Goal: Task Accomplishment & Management: Complete application form

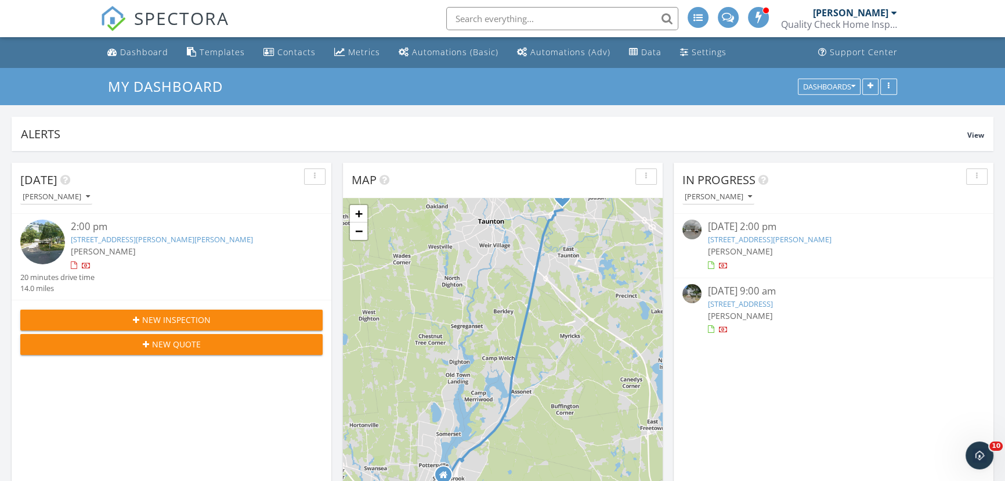
click at [145, 314] on span "New Inspection" at bounding box center [176, 319] width 69 height 12
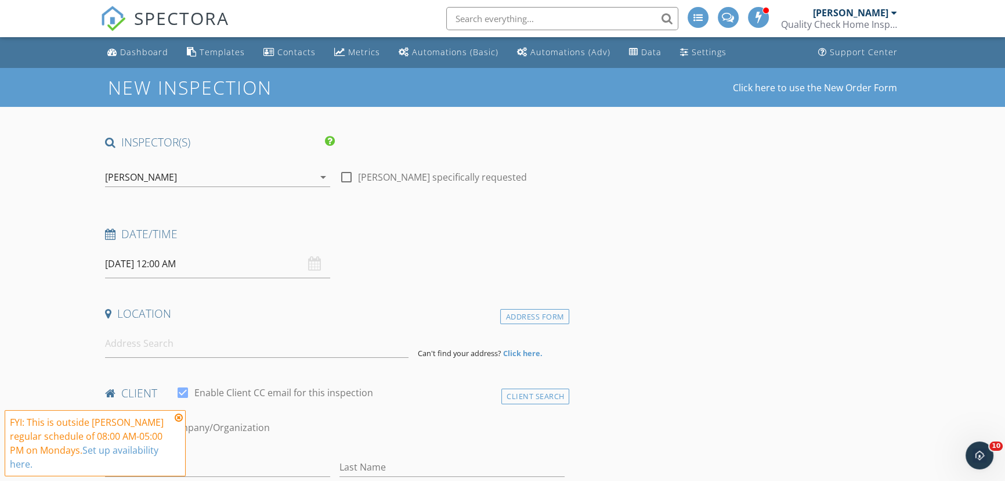
click at [188, 260] on input "09/29/2025 12:00 AM" at bounding box center [217, 264] width 225 height 28
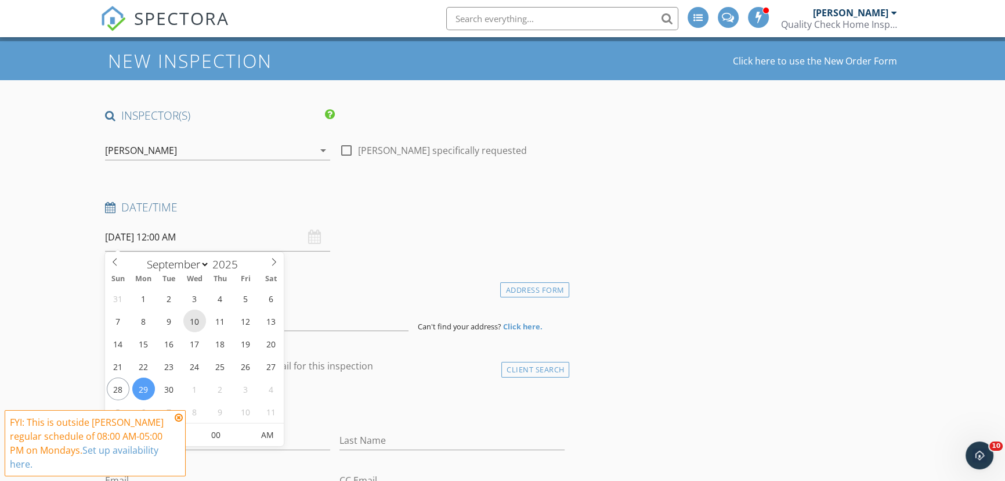
scroll to position [52, 0]
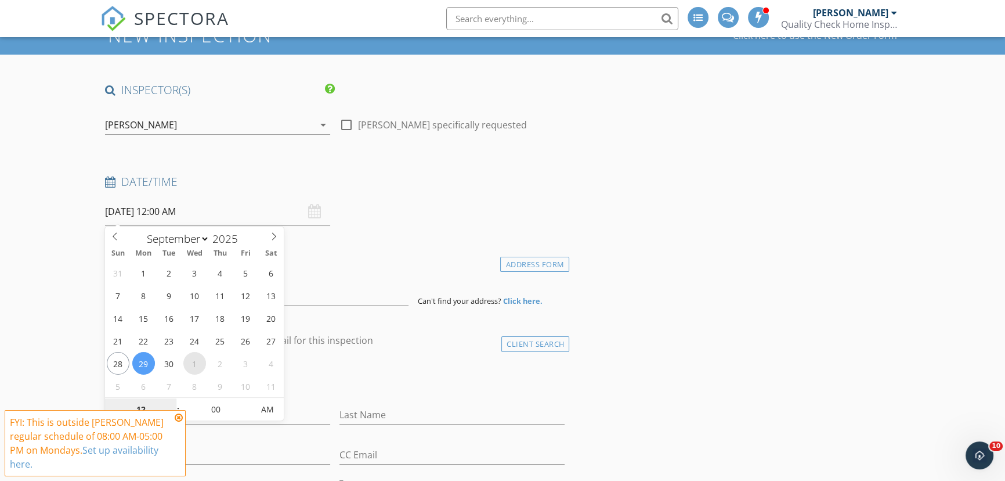
select select "9"
type input "10/01/2025 12:00 AM"
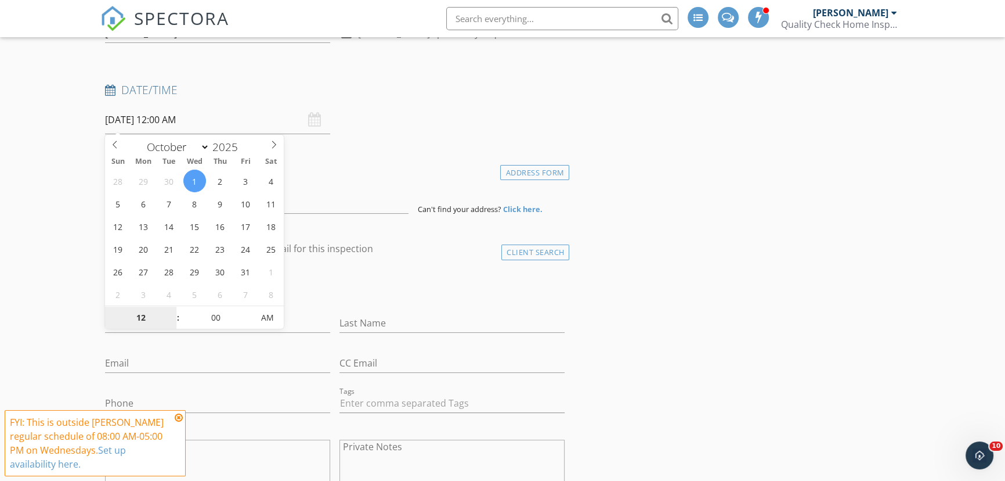
scroll to position [158, 0]
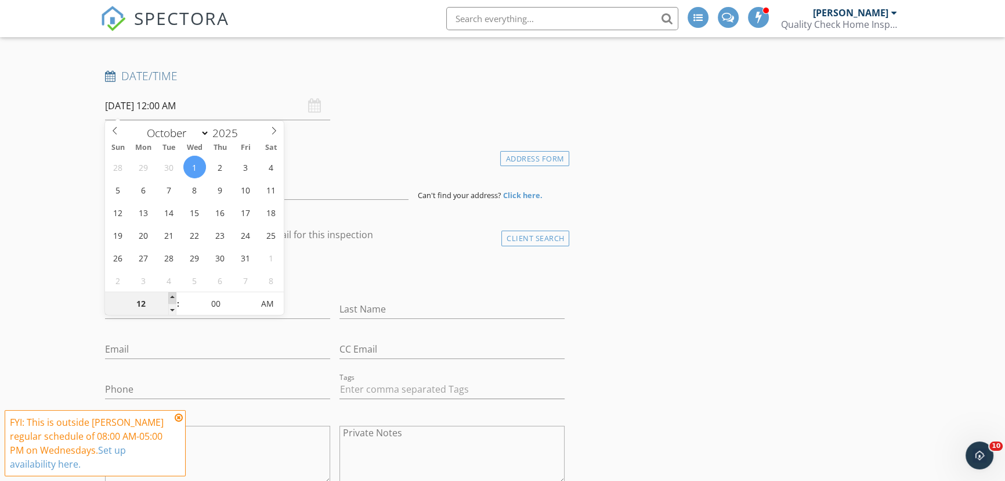
type input "01"
type input "10/01/2025 1:00 AM"
click at [170, 295] on span at bounding box center [172, 298] width 8 height 12
type input "02"
type input "10/01/2025 2:00 AM"
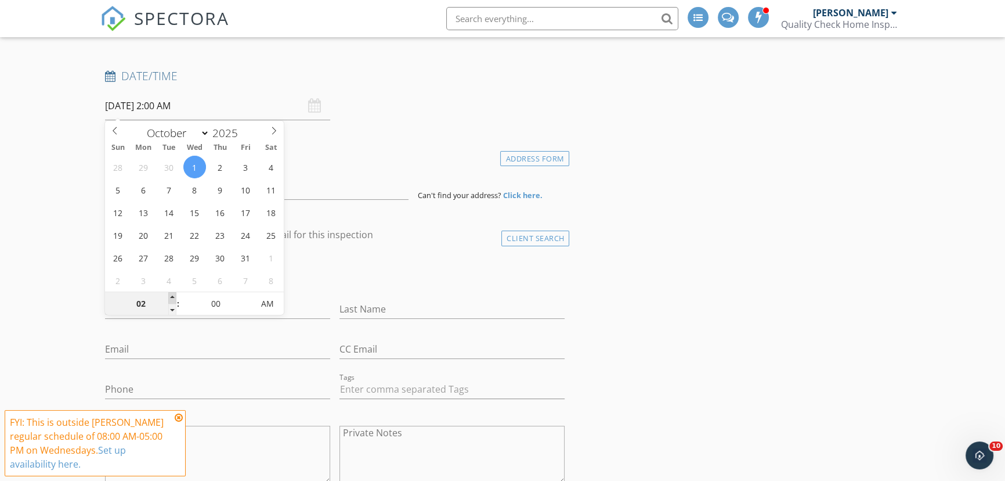
click at [170, 295] on span at bounding box center [172, 298] width 8 height 12
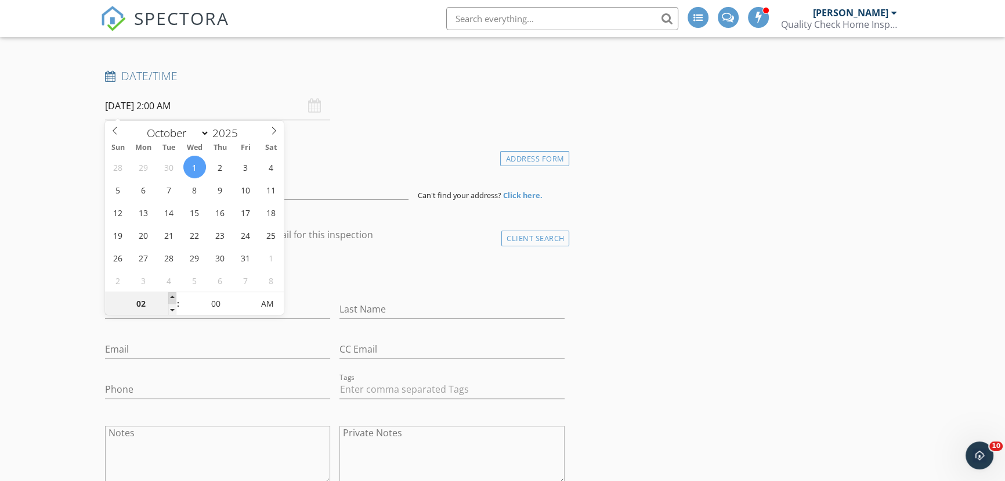
type input "03"
type input "10/01/2025 3:00 AM"
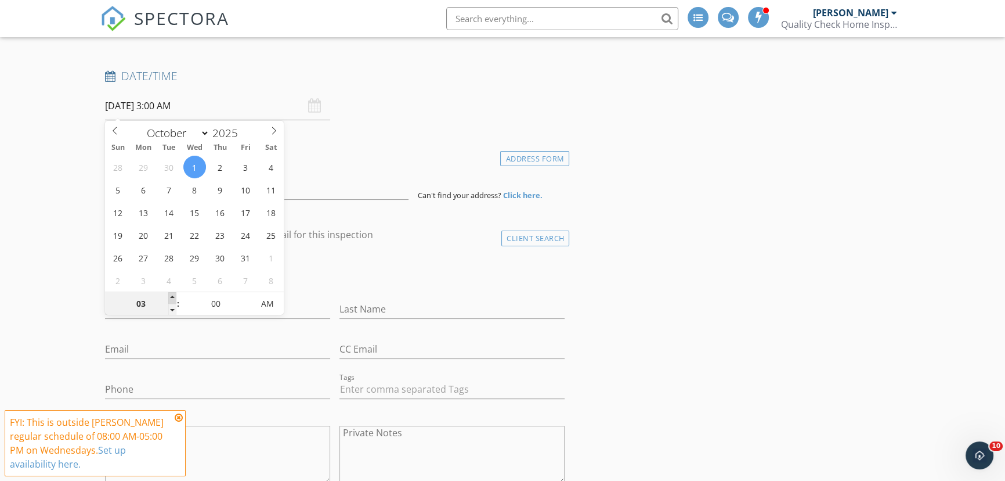
click at [170, 295] on span at bounding box center [172, 298] width 8 height 12
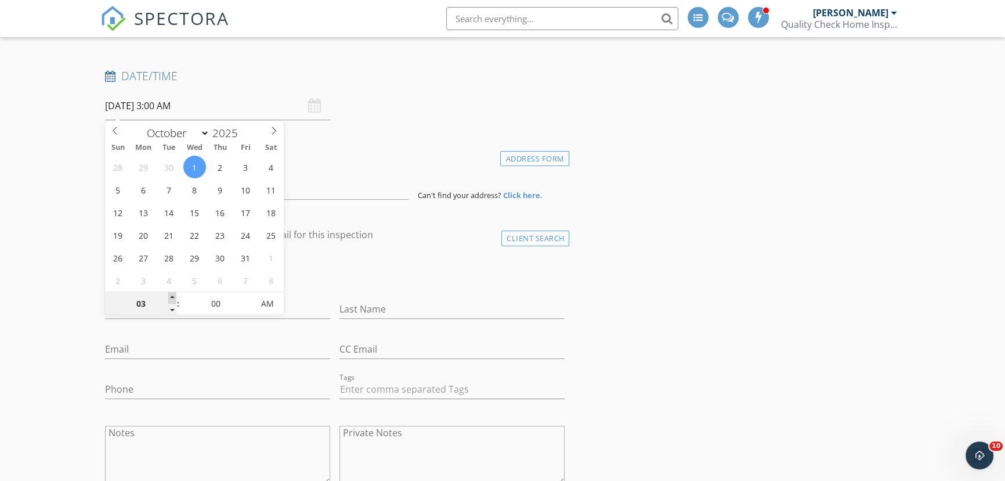
type input "04"
type input "10/01/2025 4:00 AM"
click at [170, 295] on span at bounding box center [172, 298] width 8 height 12
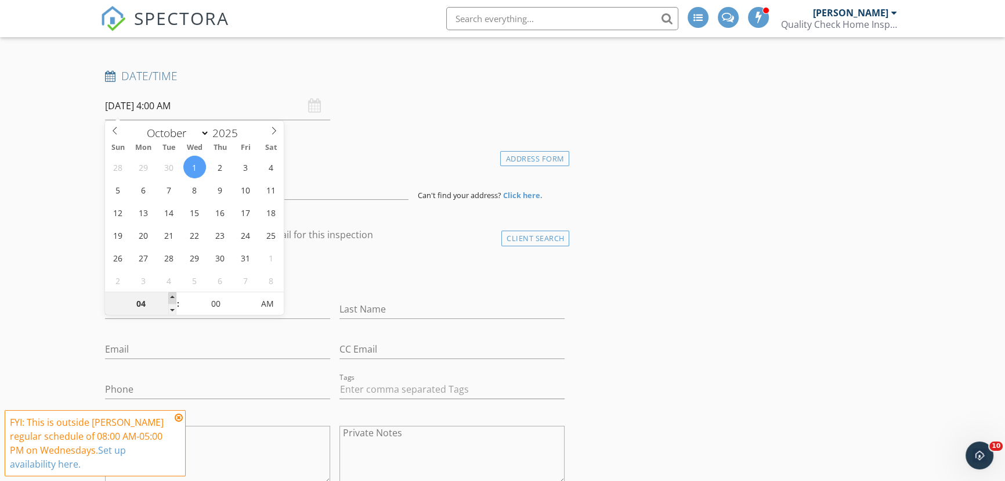
type input "05"
type input "10/01/2025 5:00 AM"
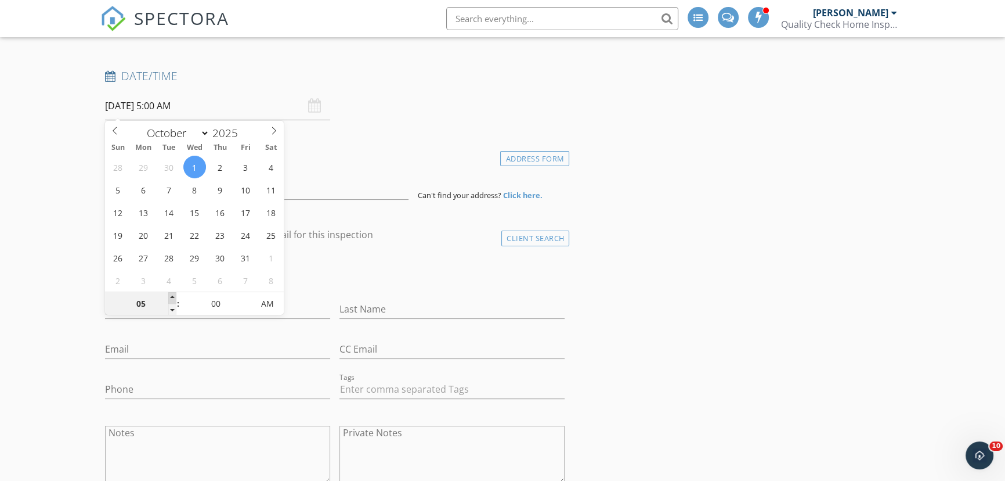
click at [170, 295] on span at bounding box center [172, 298] width 8 height 12
type input "06"
type input "10/01/2025 6:00 AM"
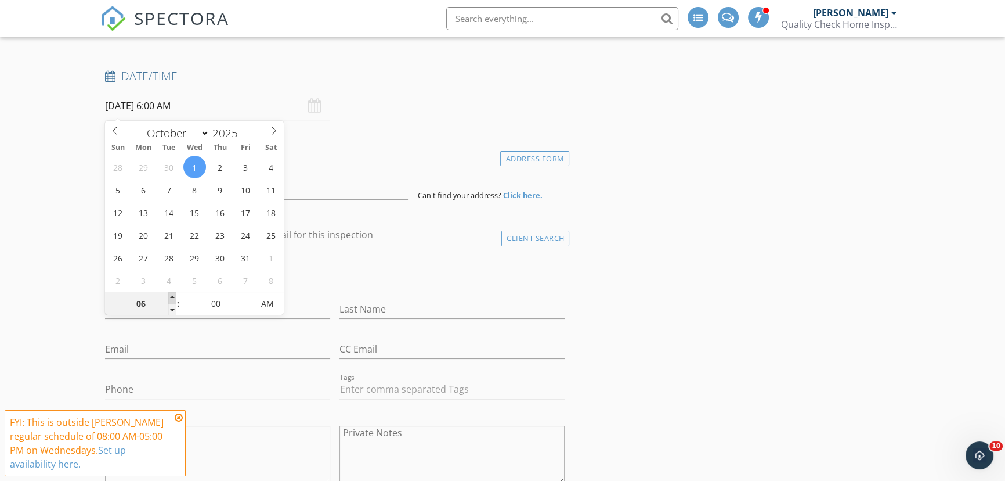
click at [170, 295] on span at bounding box center [172, 298] width 8 height 12
type input "07"
type input "10/01/2025 7:00 AM"
click at [170, 295] on span at bounding box center [172, 298] width 8 height 12
type input "08"
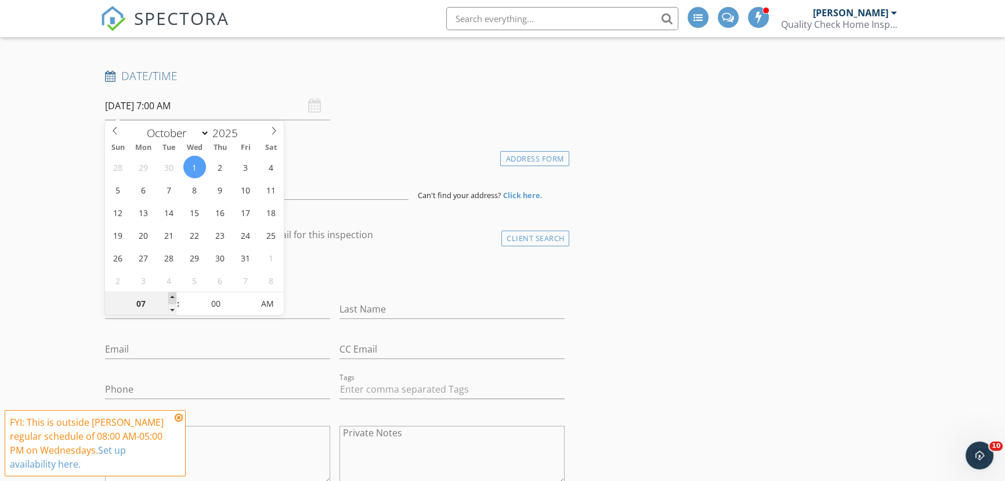
type input "10/01/2025 8:00 AM"
click at [170, 295] on span at bounding box center [172, 298] width 8 height 12
type input "09"
type input "10/01/2025 9:00 AM"
click at [170, 295] on span at bounding box center [172, 298] width 8 height 12
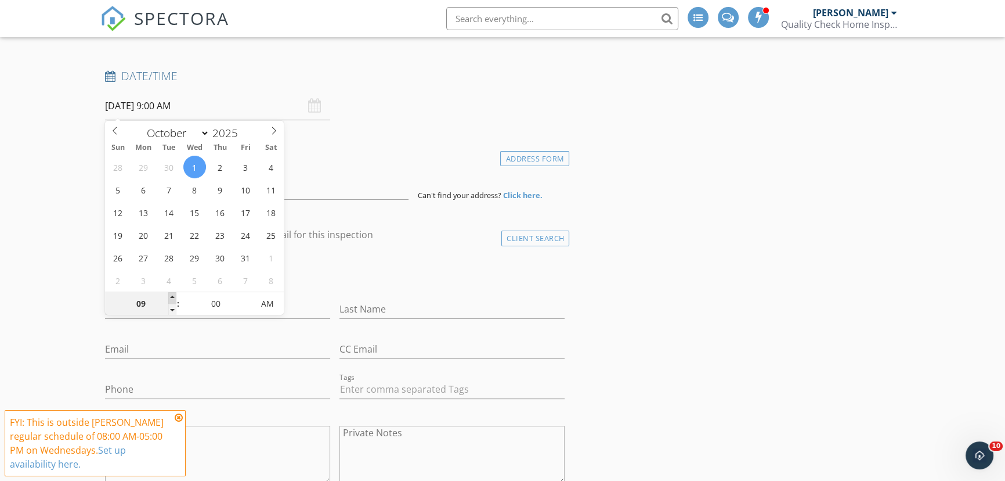
type input "10"
type input "10/01/2025 10:00 AM"
click at [170, 295] on span at bounding box center [172, 298] width 8 height 12
type input "11"
type input "10/01/2025 11:00 AM"
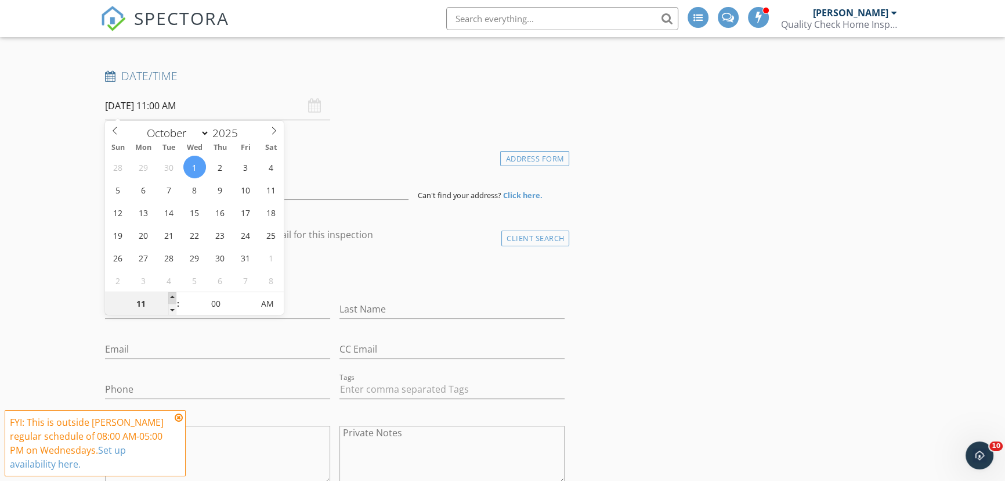
click at [170, 295] on span at bounding box center [172, 298] width 8 height 12
type input "12"
type input "10/01/2025 12:00 PM"
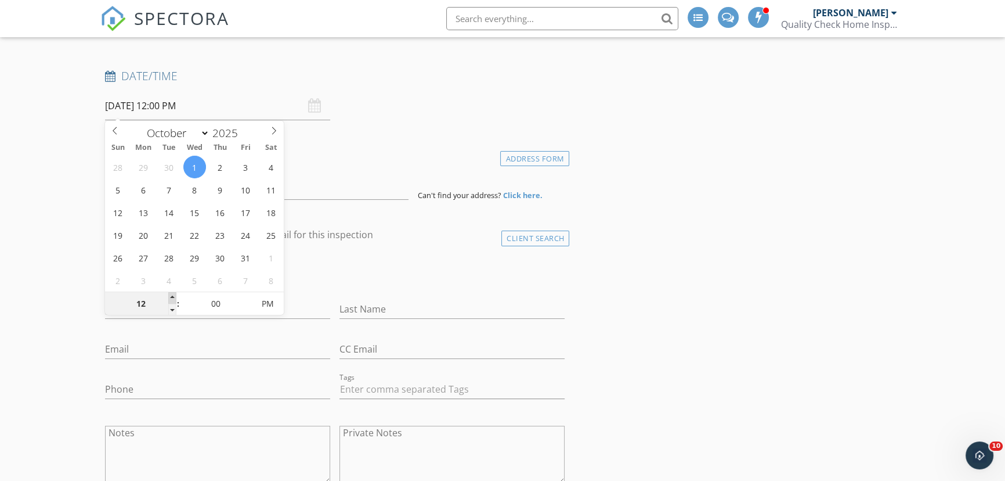
click at [170, 295] on span at bounding box center [172, 298] width 8 height 12
type input "01"
type input "10/01/2025 1:00 PM"
click at [170, 295] on span at bounding box center [172, 298] width 8 height 12
type input "02"
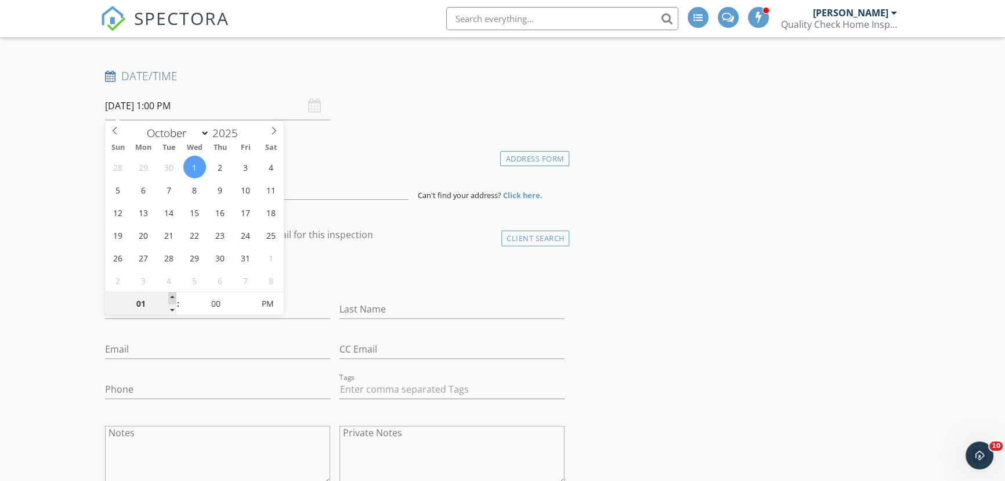
type input "10/01/2025 2:00 PM"
click at [170, 295] on span at bounding box center [172, 298] width 8 height 12
type input "03"
type input "10/01/2025 3:00 PM"
click at [170, 295] on span at bounding box center [172, 298] width 8 height 12
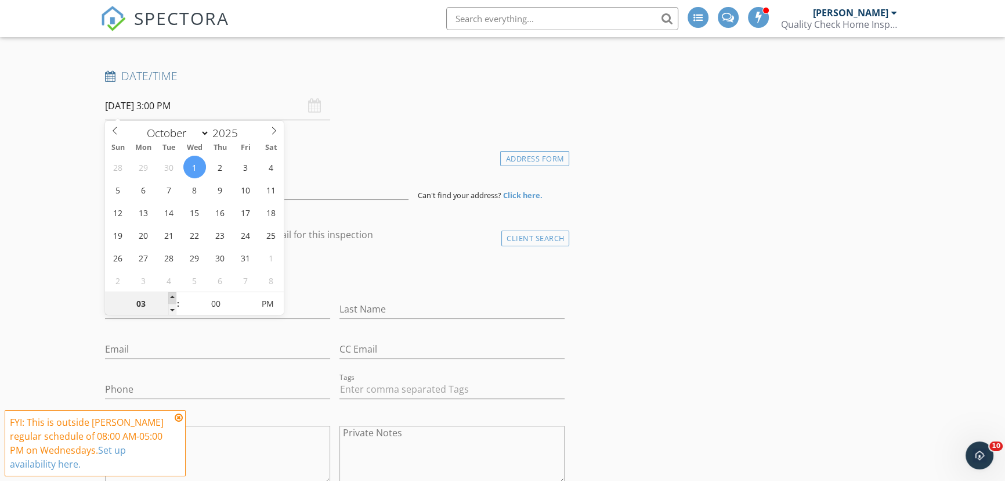
type input "04"
type input "10/01/2025 4:00 PM"
click at [170, 302] on span at bounding box center [172, 298] width 8 height 12
type input "03"
type input "10/01/2025 3:00 PM"
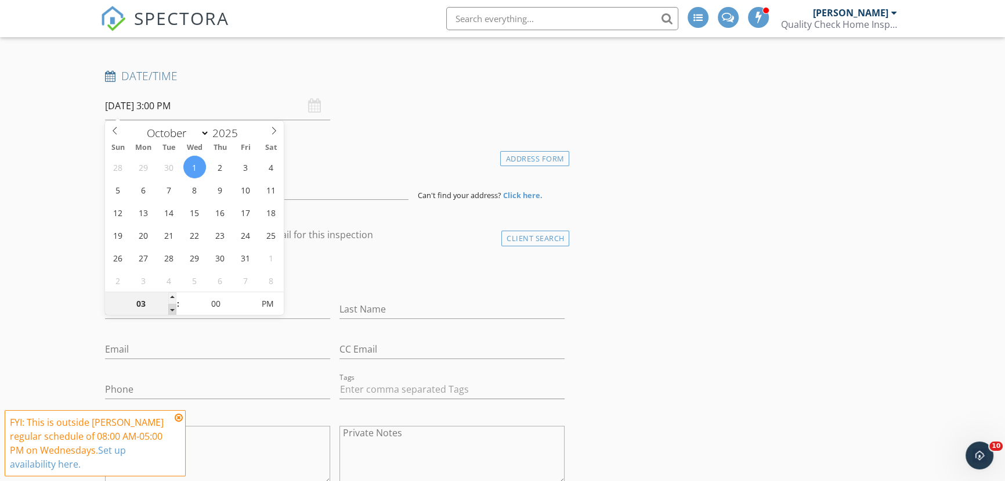
click at [168, 306] on span at bounding box center [172, 310] width 8 height 12
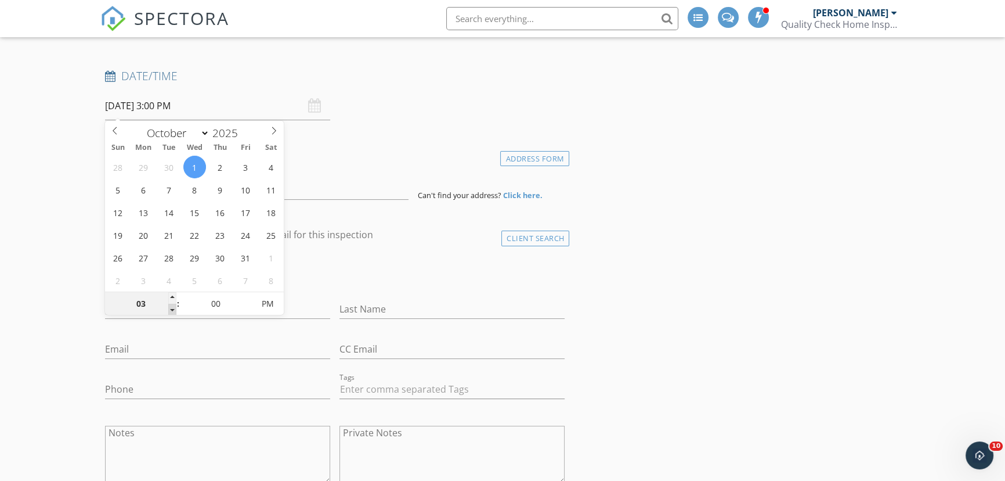
type input "02"
type input "10/01/2025 2:00 PM"
click at [168, 306] on span at bounding box center [172, 310] width 8 height 12
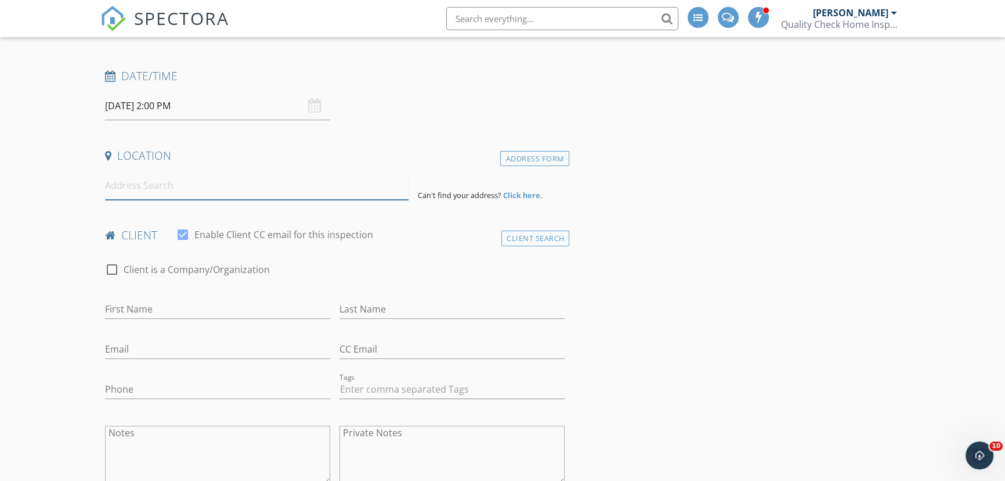
click at [139, 186] on input at bounding box center [257, 185] width 304 height 28
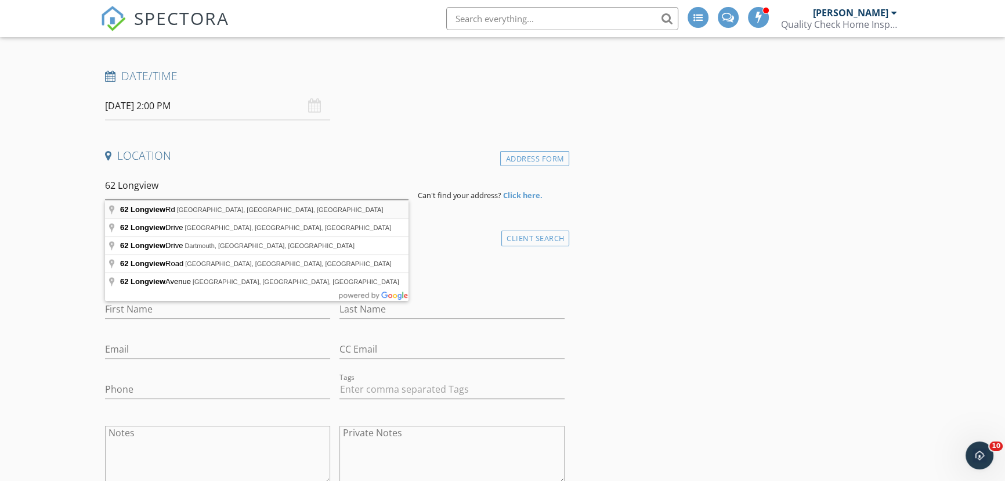
type input "62 Longview Rd, New Bedford, MA, USA"
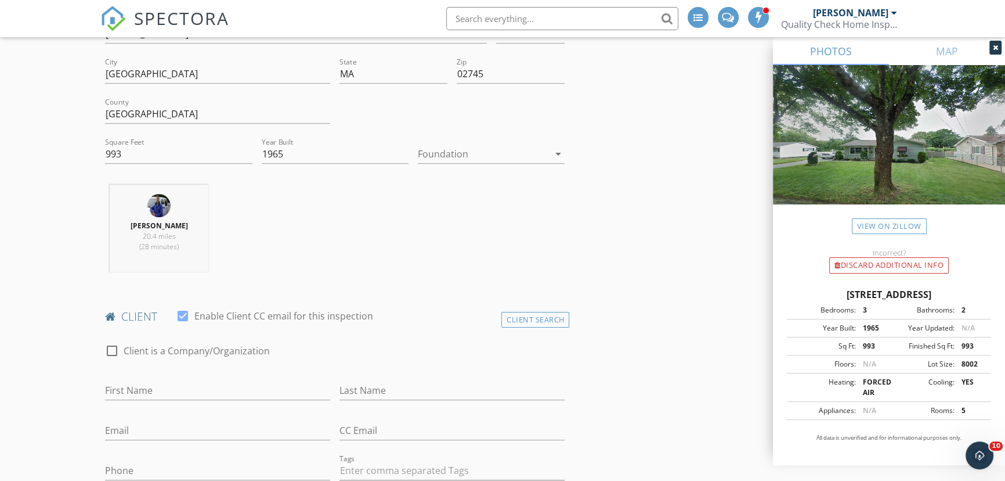
scroll to position [316, 0]
click at [447, 152] on div at bounding box center [483, 151] width 131 height 19
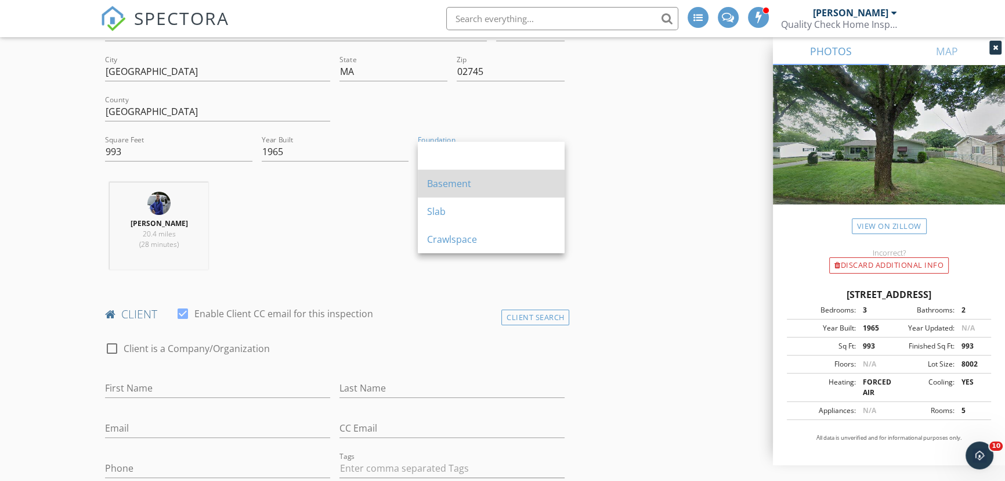
click at [447, 180] on div "Basement" at bounding box center [491, 183] width 128 height 14
click at [447, 180] on div "Location Address Search Address 62 Longview Rd Unit City New Bedford State MA Z…" at bounding box center [334, 134] width 469 height 289
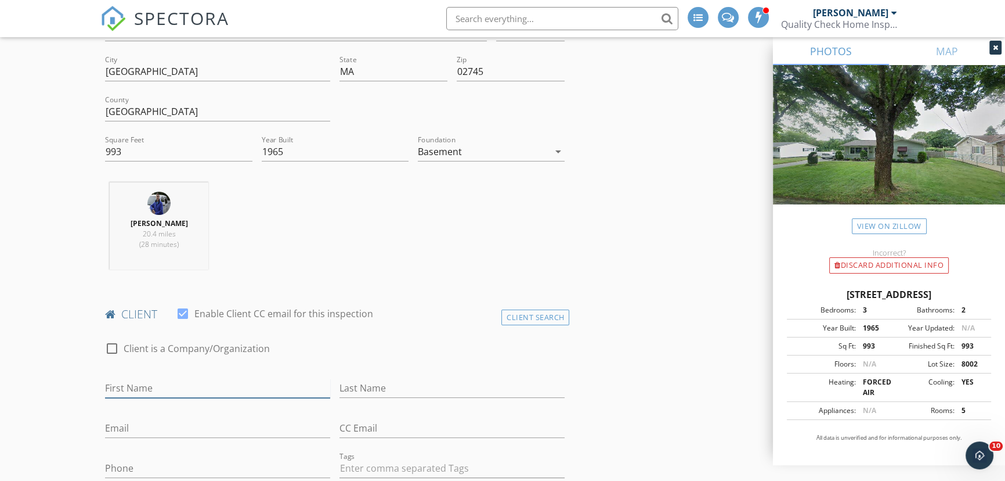
click at [134, 384] on input "First Name" at bounding box center [217, 388] width 225 height 19
click at [529, 313] on div "Client Search" at bounding box center [536, 317] width 69 height 16
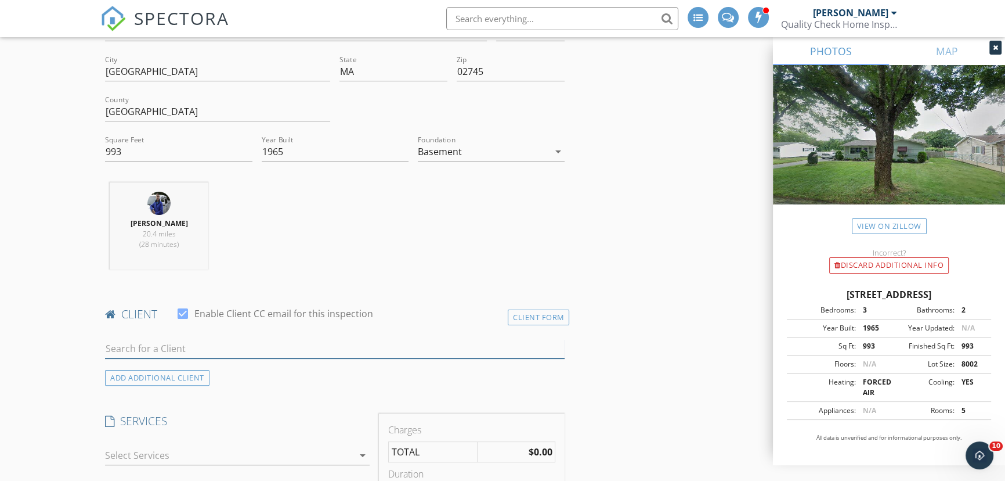
click at [214, 345] on input "text" at bounding box center [335, 348] width 460 height 19
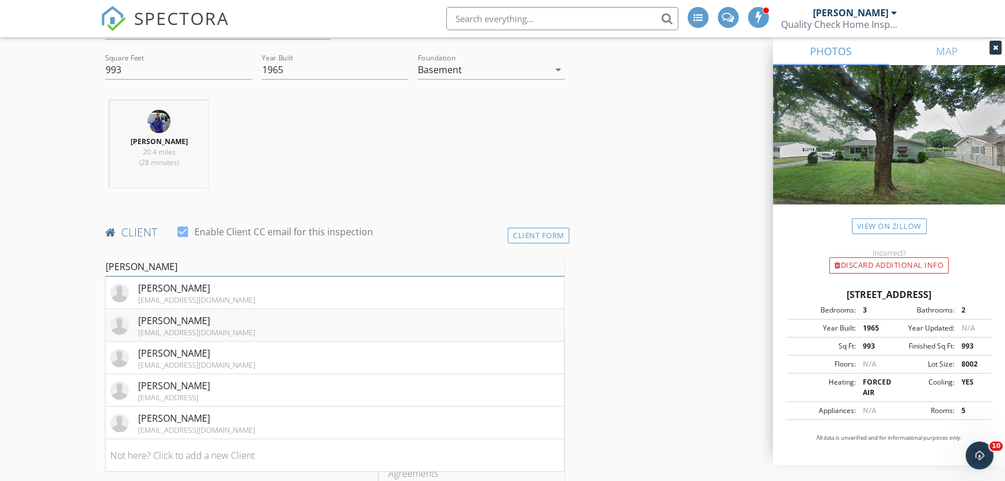
scroll to position [422, 0]
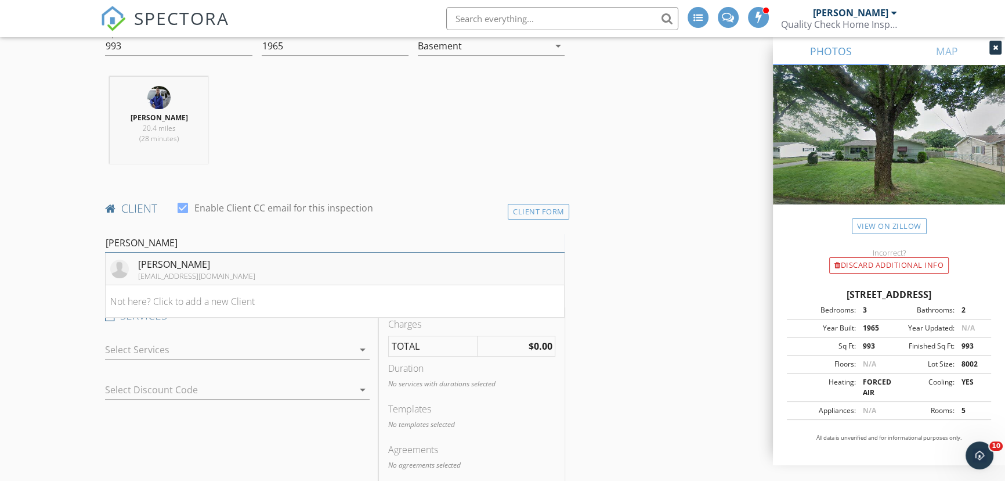
type input "Sara Hol"
click at [266, 272] on li "Sara Holmes amsler1986@yahoo.com" at bounding box center [335, 269] width 459 height 33
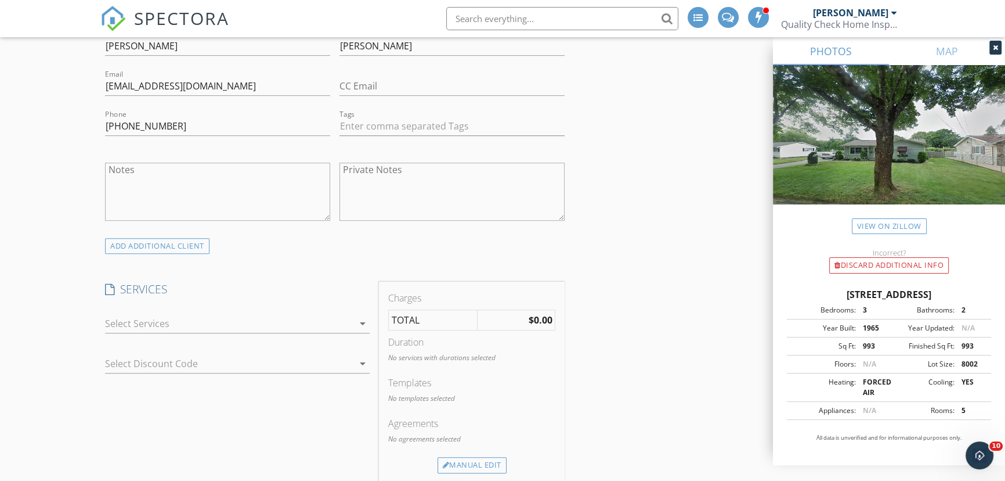
scroll to position [686, 0]
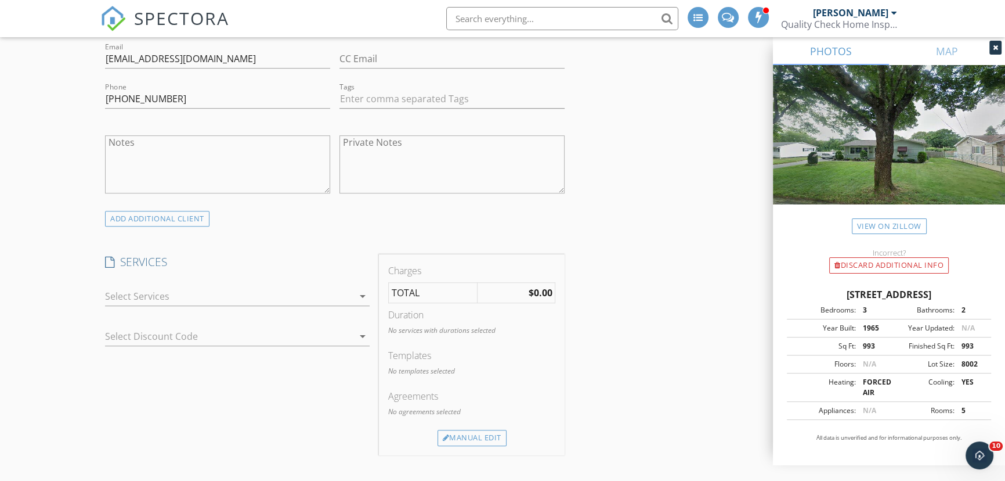
click at [146, 287] on div at bounding box center [229, 296] width 248 height 19
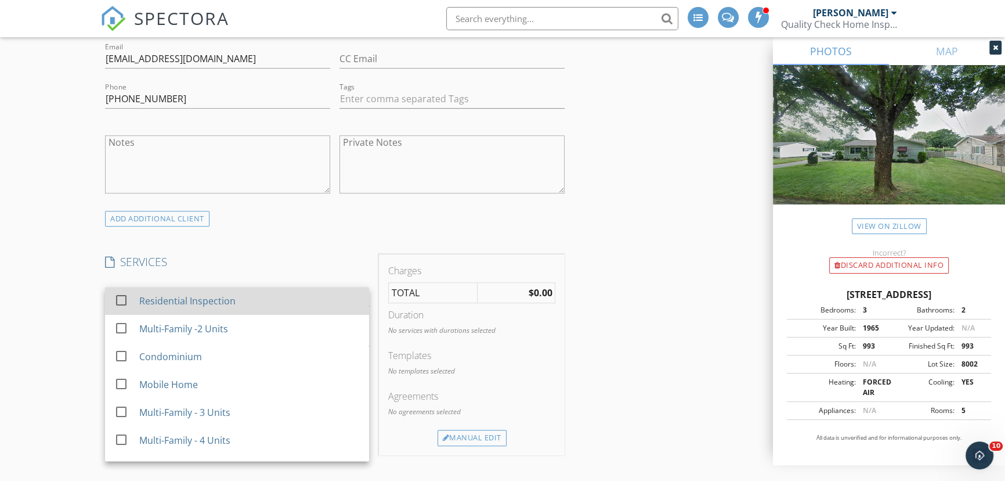
click at [116, 297] on div at bounding box center [121, 300] width 20 height 20
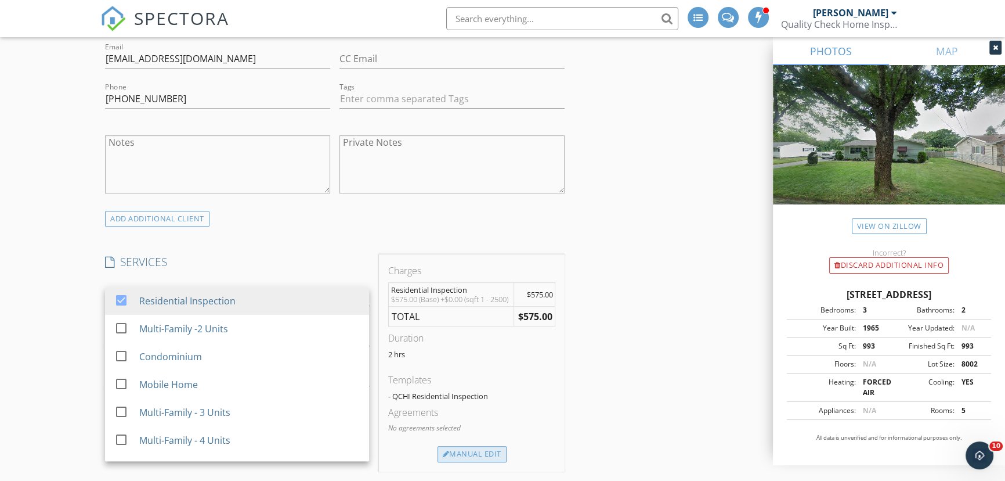
click at [501, 462] on div "Manual Edit" at bounding box center [472, 454] width 69 height 16
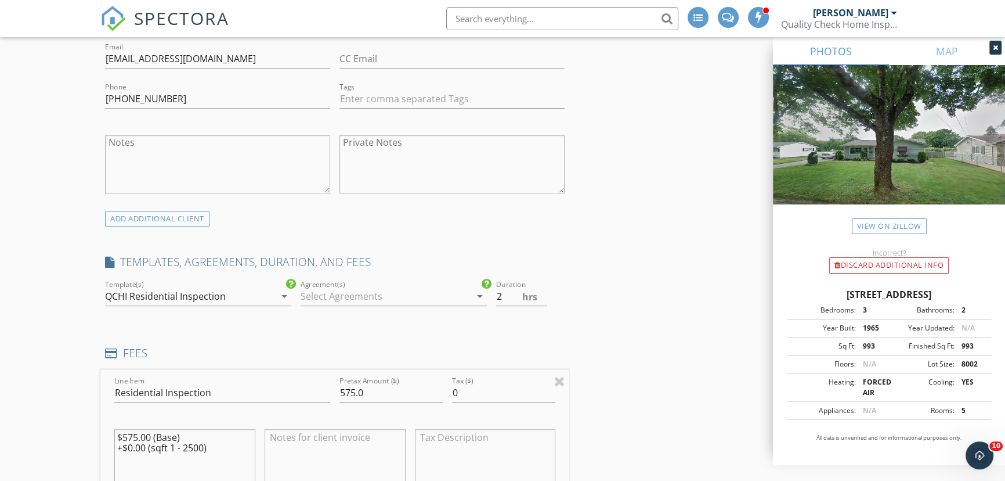
click at [428, 295] on div at bounding box center [386, 296] width 170 height 19
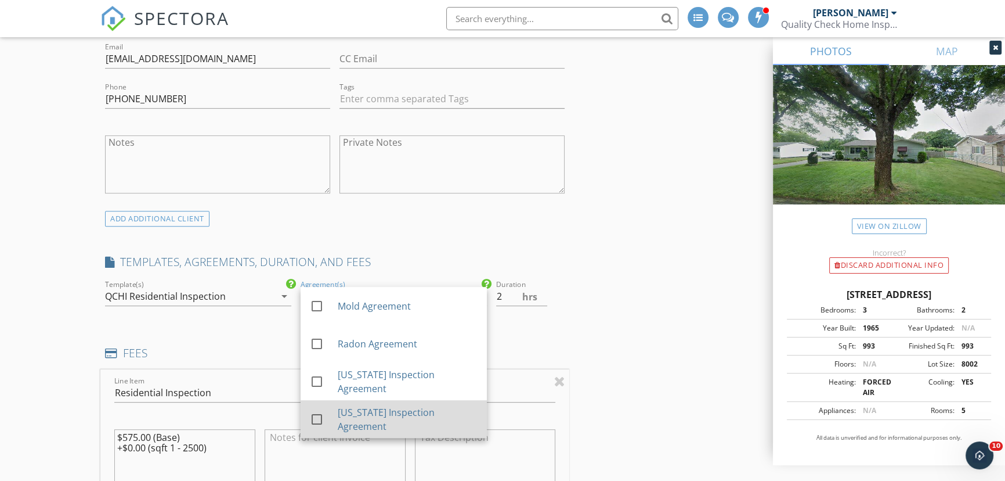
click at [315, 418] on div at bounding box center [317, 419] width 20 height 20
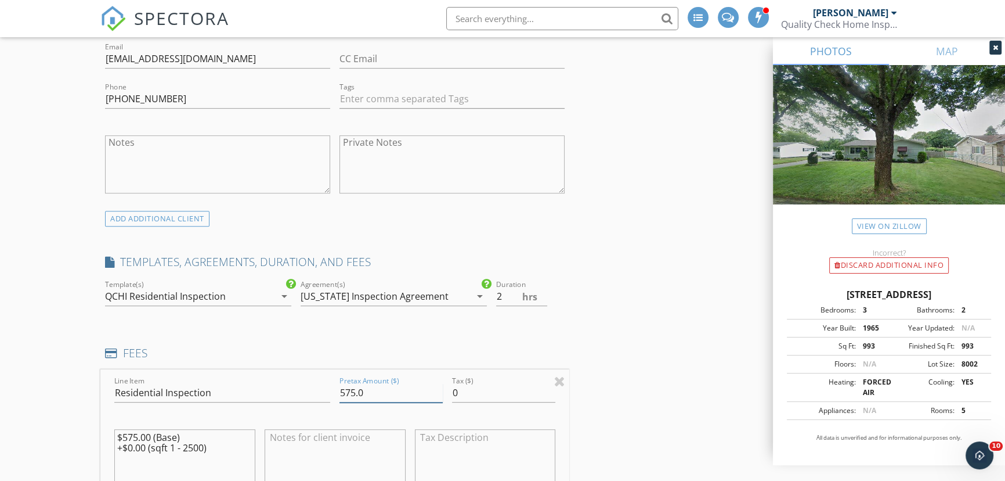
drag, startPoint x: 395, startPoint y: 400, endPoint x: 301, endPoint y: 402, distance: 94.1
click at [301, 402] on div "Line Item Residential Inspection Pretax Amount ($) 575.0 Tax ($) 0 $575.00 (Bas…" at bounding box center [334, 439] width 469 height 140
type input "500.0"
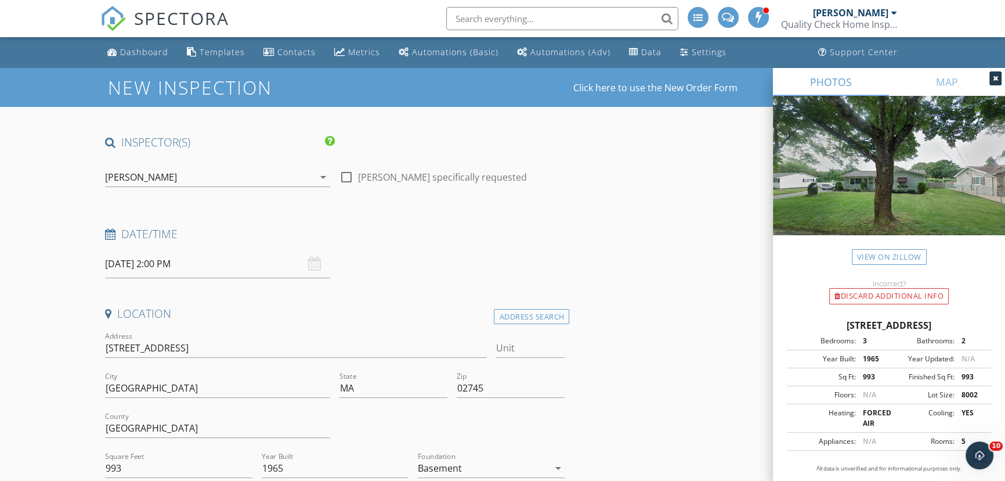
scroll to position [0, 0]
click at [139, 51] on div "Dashboard" at bounding box center [144, 51] width 48 height 11
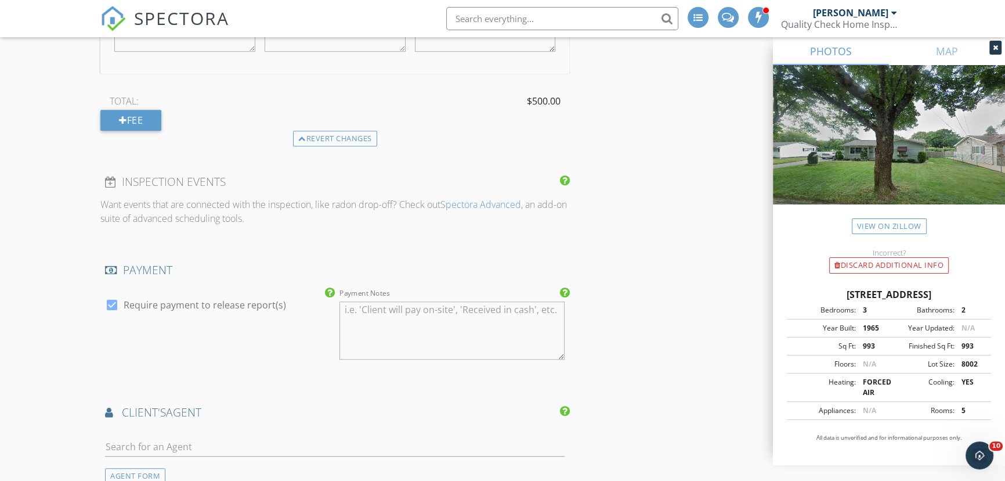
scroll to position [1161, 0]
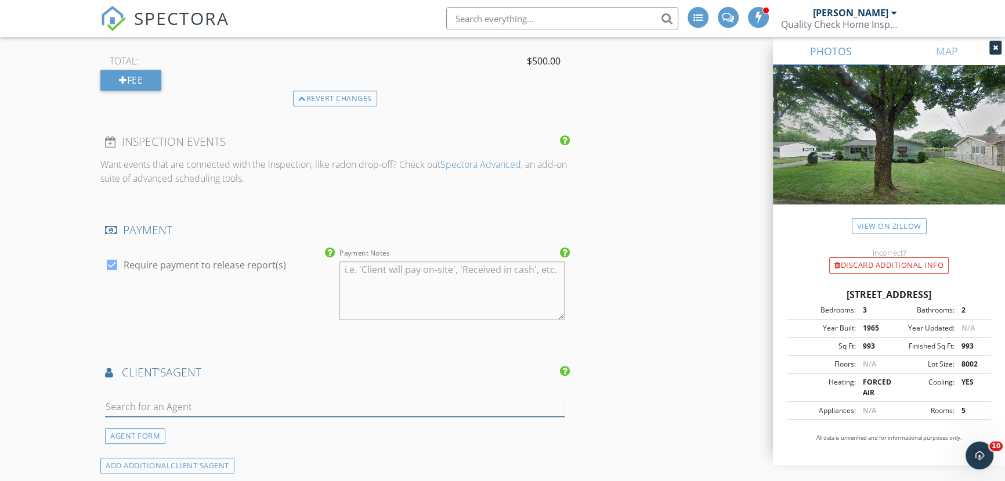
click at [157, 410] on input "text" at bounding box center [335, 406] width 460 height 19
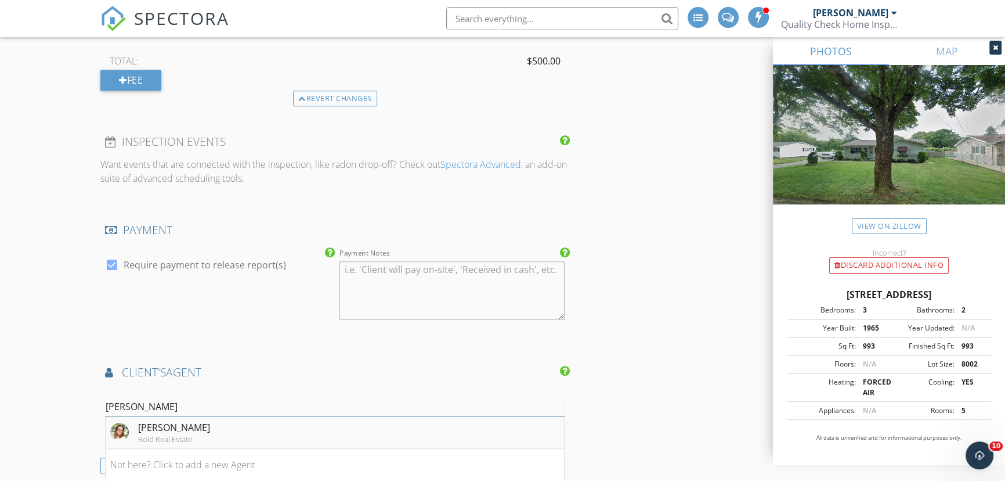
type input "Emily"
click at [157, 443] on div "Bold Real Estate" at bounding box center [174, 438] width 72 height 9
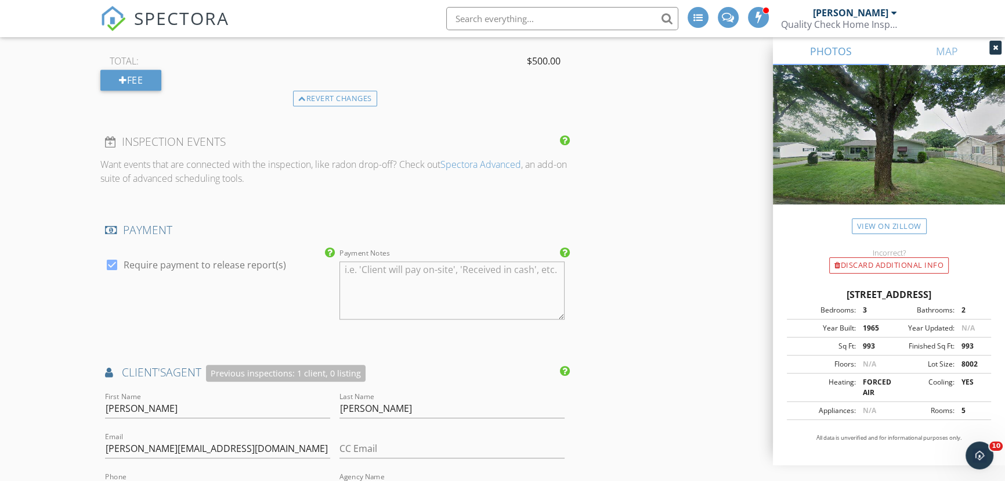
click at [41, 289] on div "New Inspection Click here to use the New Order Form INSPECTOR(S) check_box Tom …" at bounding box center [502, 179] width 1005 height 2545
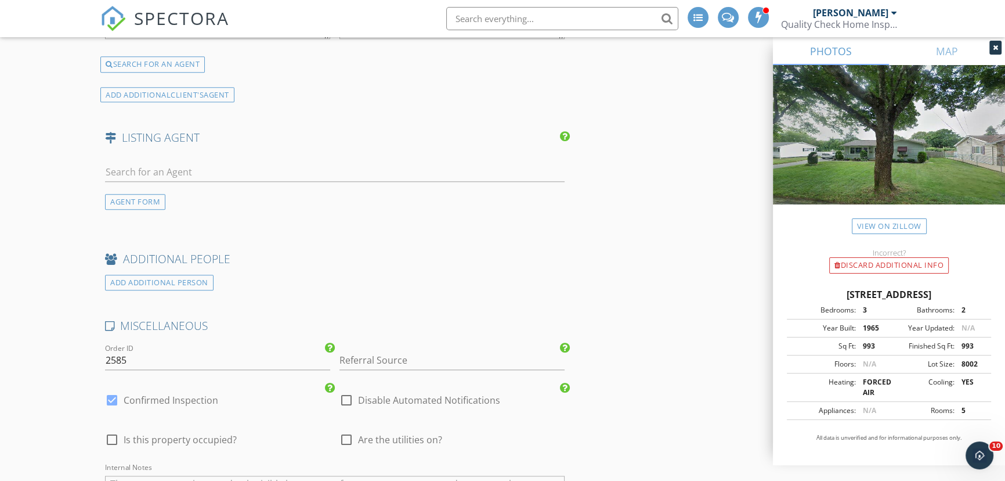
scroll to position [1794, 0]
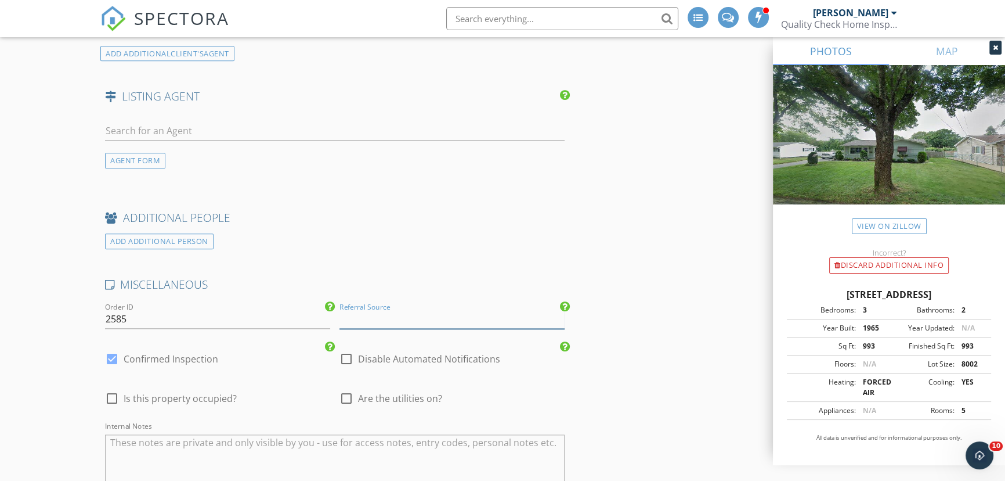
click at [378, 319] on input "Referral Source" at bounding box center [452, 318] width 225 height 19
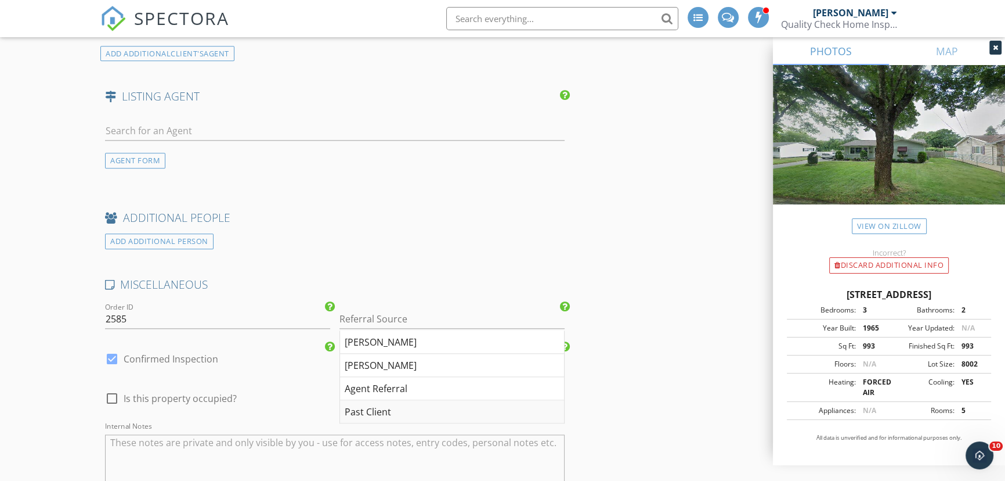
click at [372, 420] on div "Past Client" at bounding box center [452, 411] width 224 height 23
type input "Past Client"
click at [348, 402] on div at bounding box center [347, 398] width 20 height 20
checkbox input "true"
click at [117, 407] on div at bounding box center [112, 398] width 20 height 20
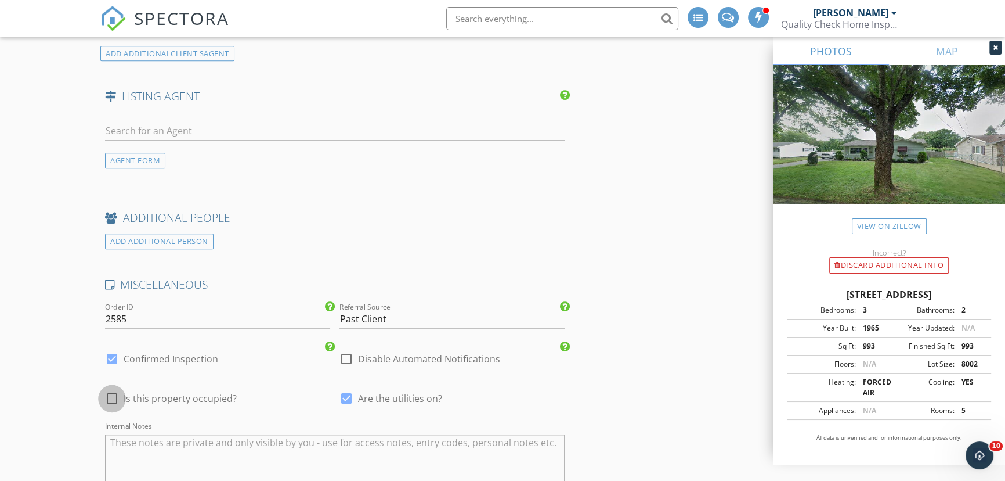
checkbox input "true"
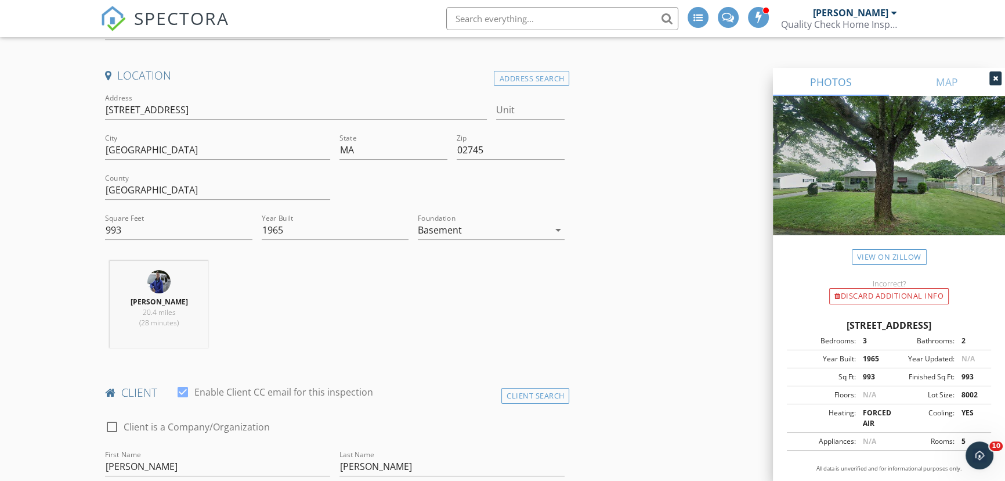
scroll to position [0, 0]
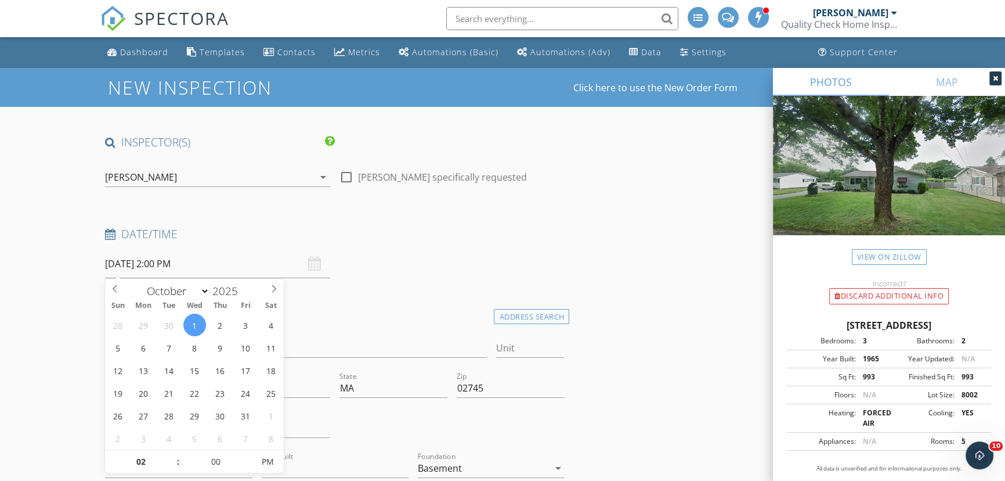
click at [157, 264] on input "10/01/2025 2:00 PM" at bounding box center [217, 264] width 225 height 28
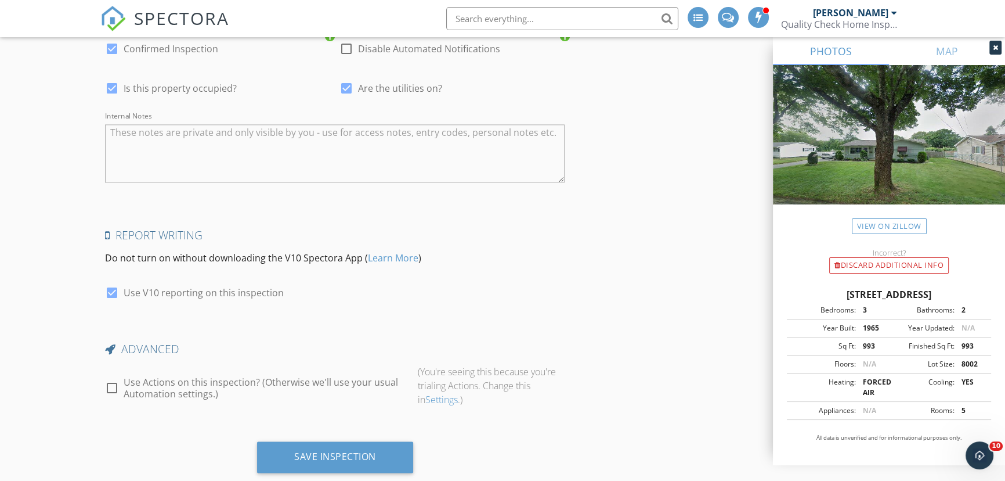
scroll to position [2140, 0]
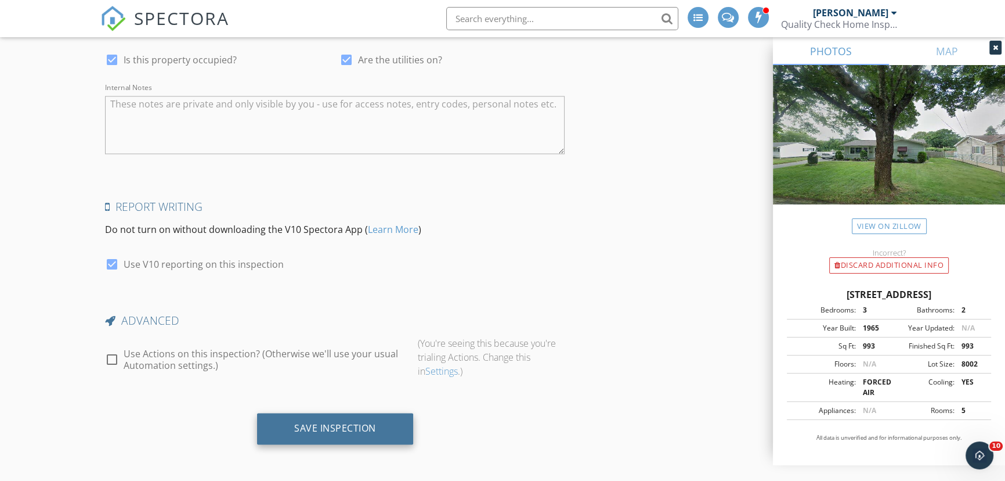
click at [355, 416] on div "Save Inspection" at bounding box center [335, 428] width 156 height 31
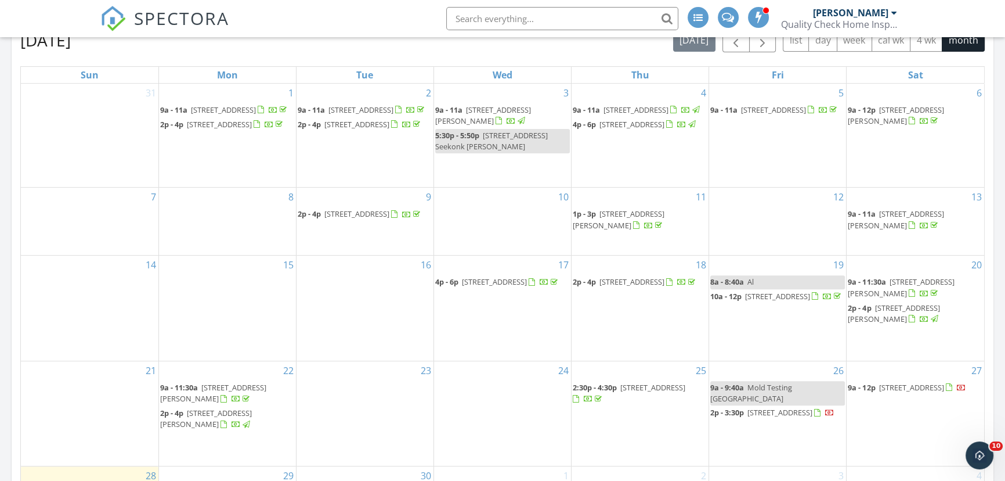
scroll to position [528, 0]
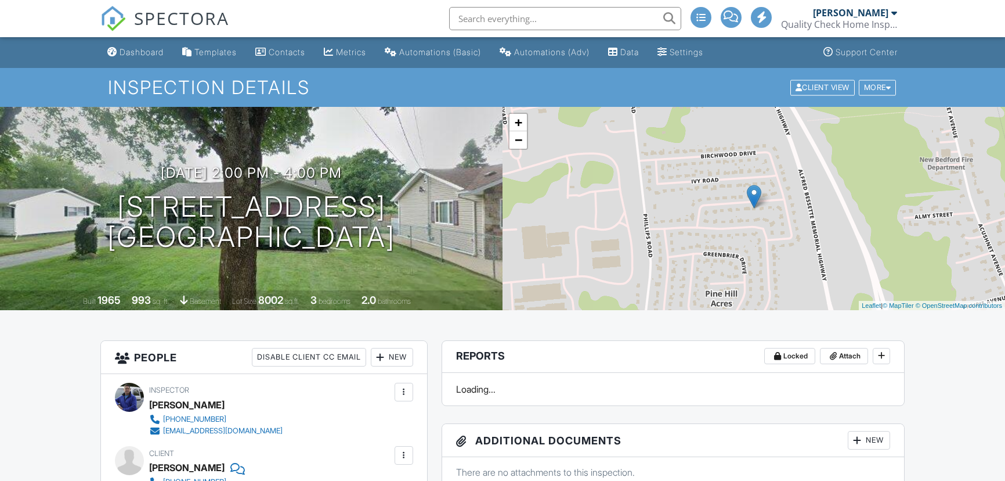
click at [134, 51] on div "Dashboard" at bounding box center [142, 52] width 44 height 10
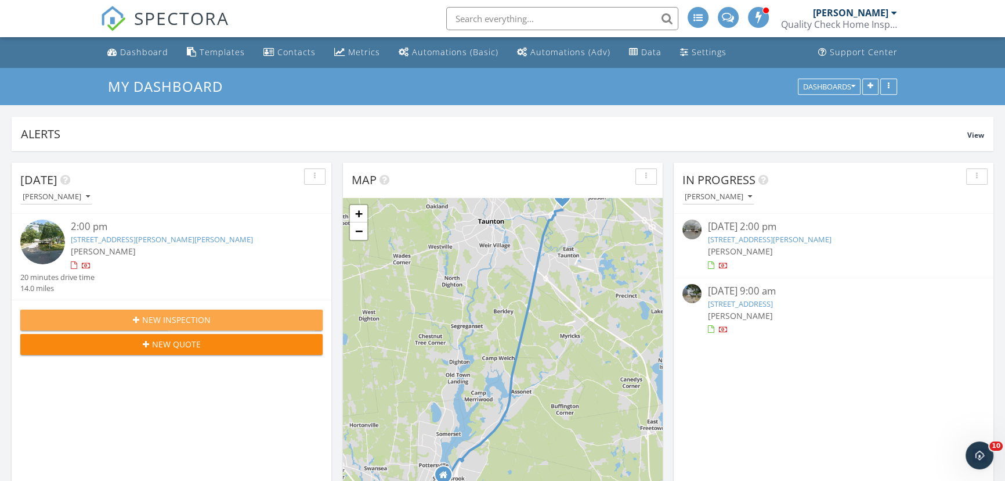
click at [148, 312] on button "New Inspection" at bounding box center [171, 319] width 302 height 21
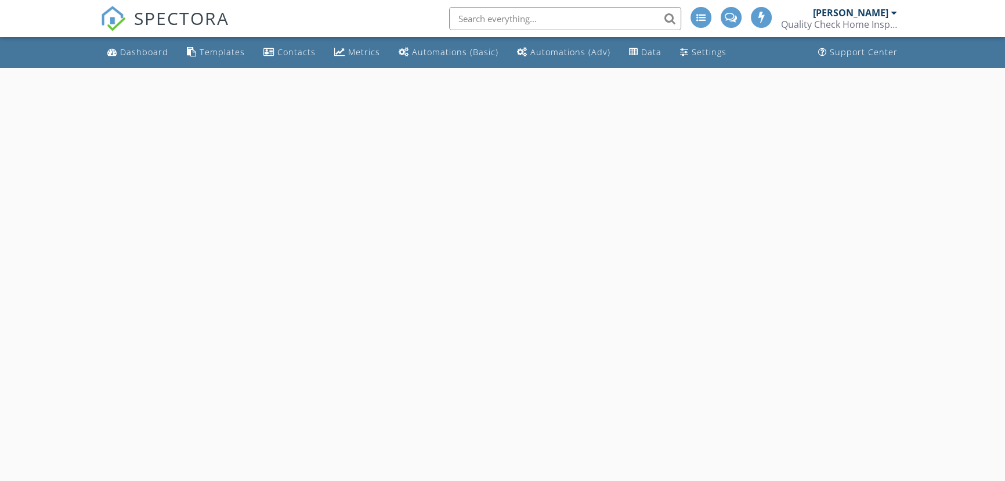
select select "8"
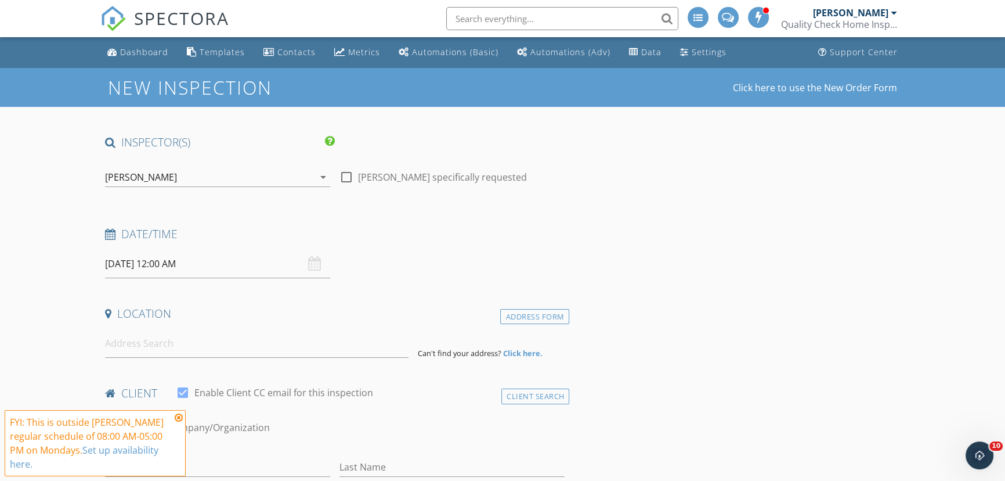
click at [185, 257] on input "[DATE] 12:00 AM" at bounding box center [217, 264] width 225 height 28
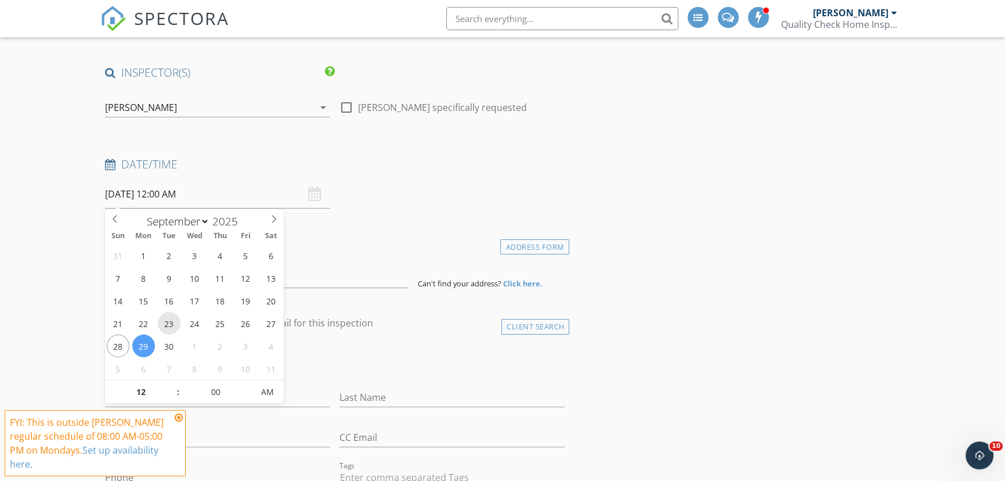
scroll to position [105, 0]
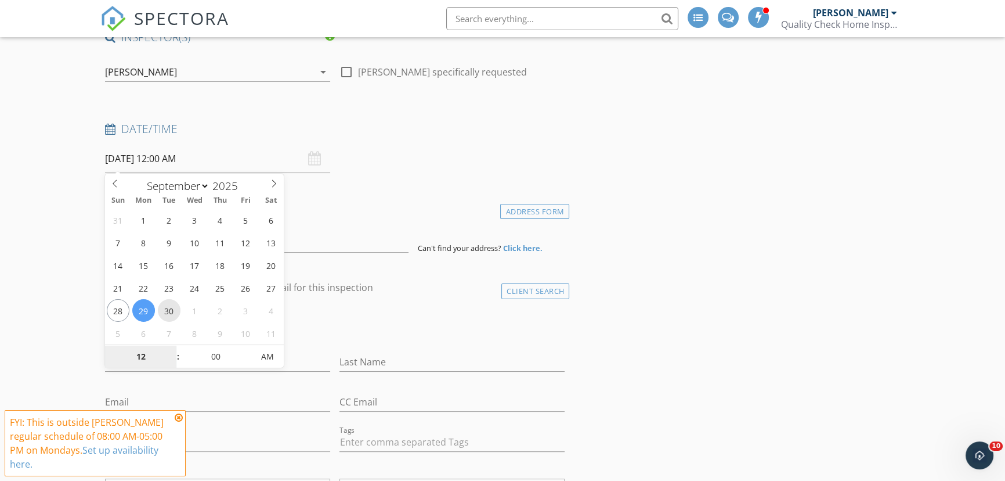
type input "[DATE] 12:00 AM"
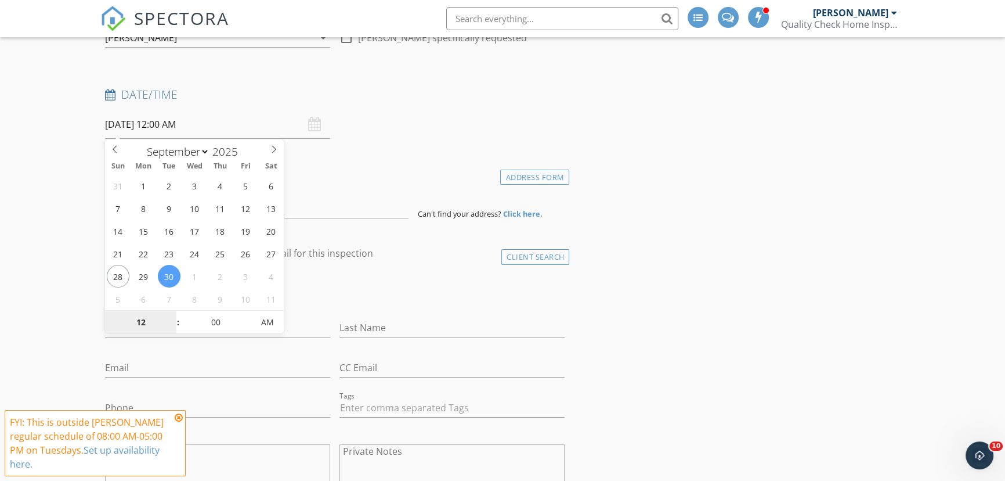
scroll to position [158, 0]
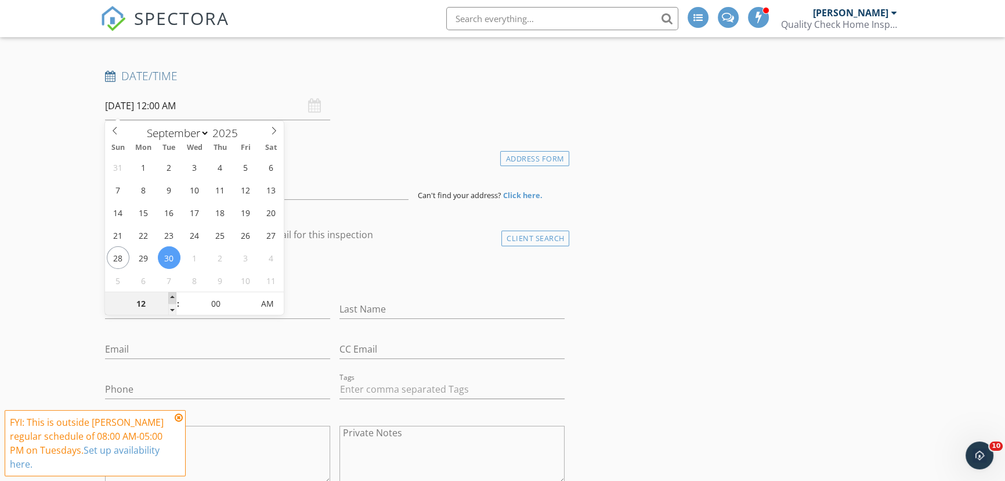
type input "01"
type input "09/30/2025 1:00 AM"
click at [170, 297] on span at bounding box center [172, 298] width 8 height 12
type input "02"
type input "09/30/2025 2:00 AM"
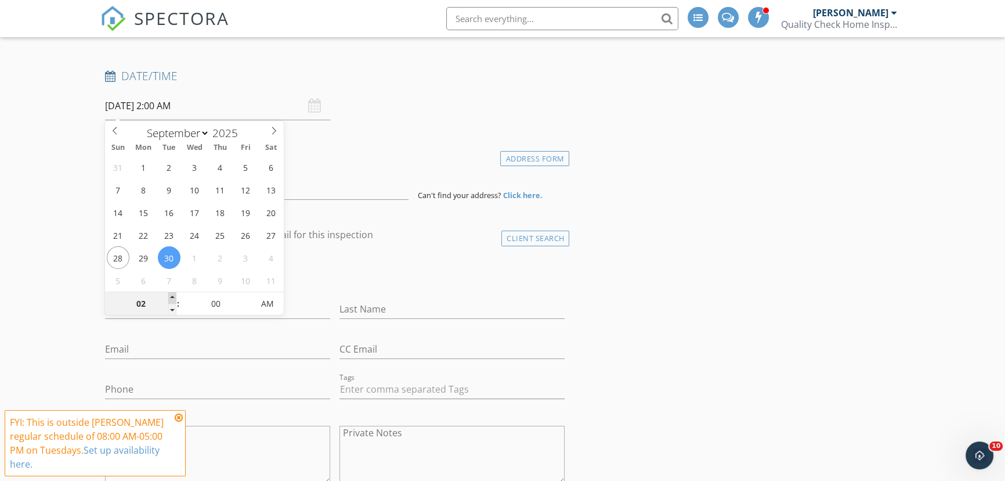
click at [170, 297] on span at bounding box center [172, 298] width 8 height 12
type input "03"
type input "09/30/2025 3:00 AM"
click at [170, 297] on span at bounding box center [172, 298] width 8 height 12
type input "04"
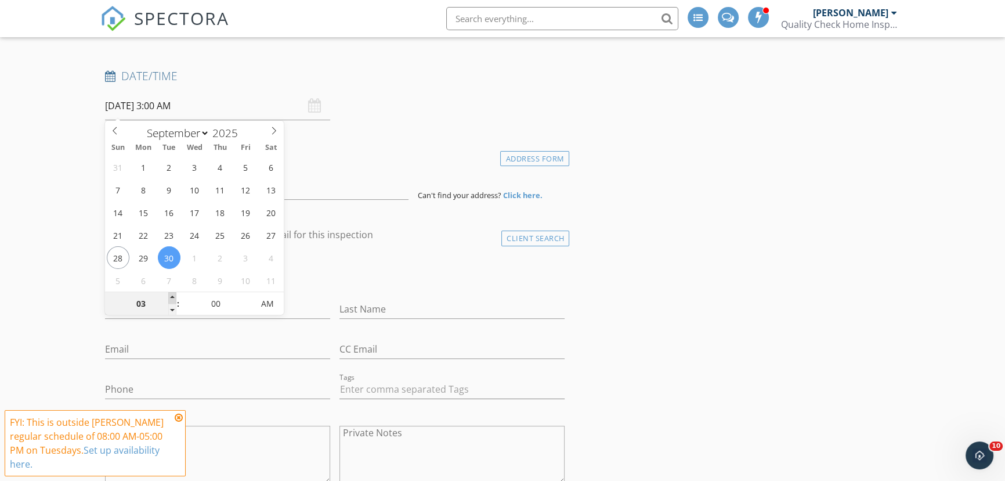
type input "09/30/2025 4:00 AM"
click at [170, 297] on span at bounding box center [172, 298] width 8 height 12
type input "05"
type input "09/30/2025 5:00 AM"
click at [170, 297] on span at bounding box center [172, 298] width 8 height 12
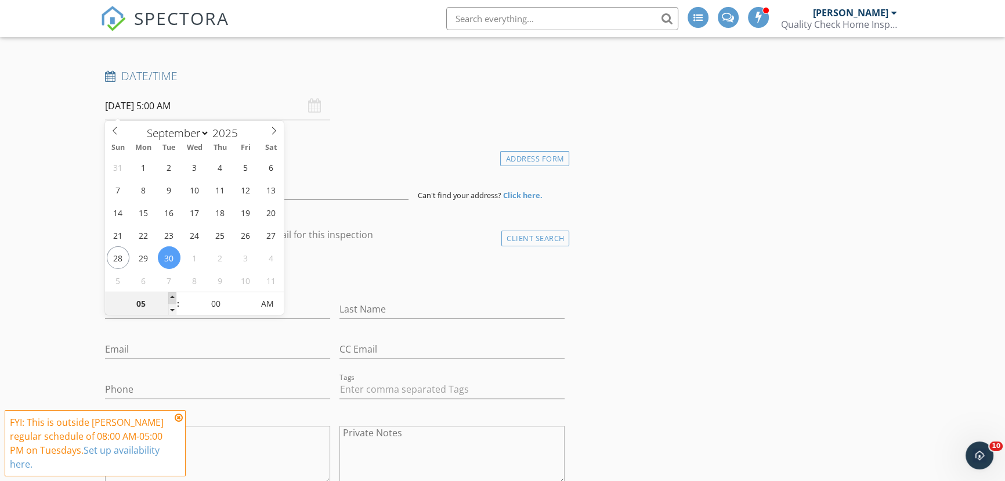
type input "06"
type input "09/30/2025 6:00 AM"
click at [170, 297] on span at bounding box center [172, 298] width 8 height 12
type input "07"
type input "09/30/2025 7:00 AM"
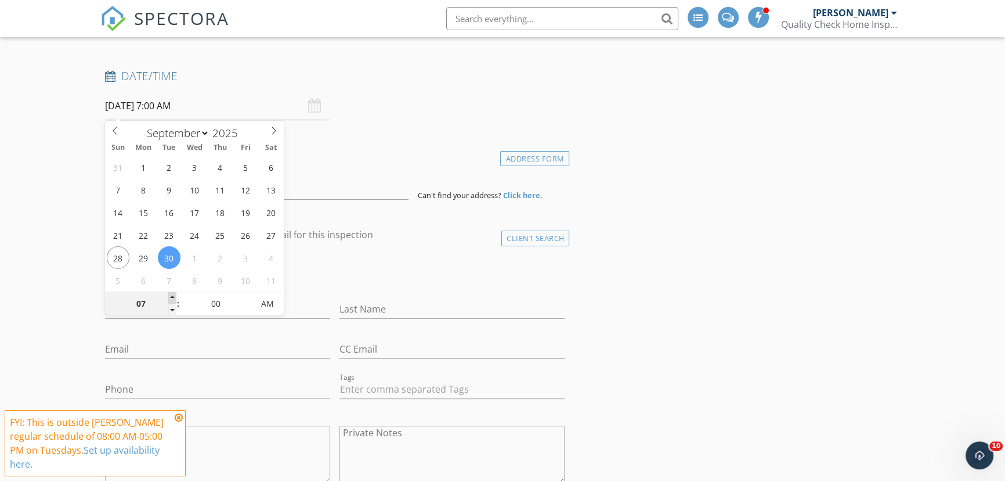
click at [170, 297] on span at bounding box center [172, 298] width 8 height 12
type input "08"
type input "09/30/2025 8:00 AM"
click at [170, 297] on span at bounding box center [172, 298] width 8 height 12
type input "09"
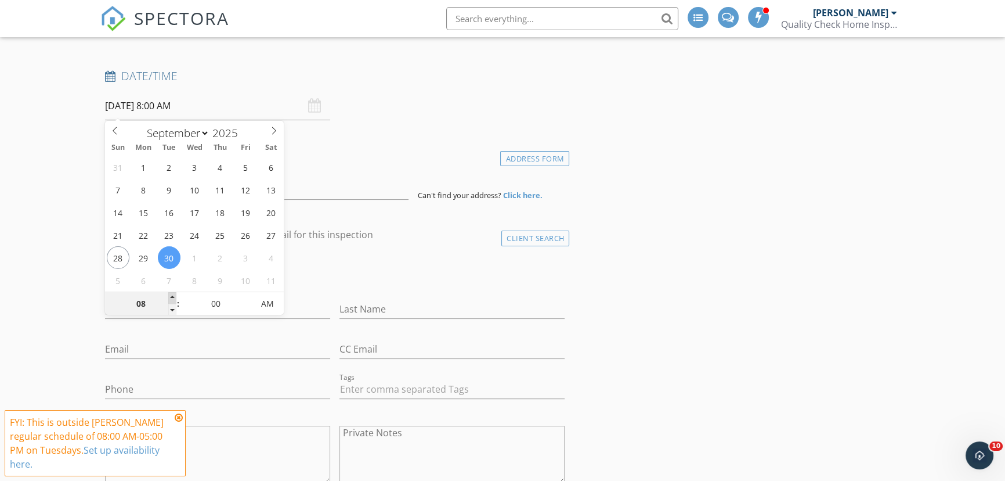
type input "09/30/2025 9:00 AM"
click at [170, 297] on span at bounding box center [172, 298] width 8 height 12
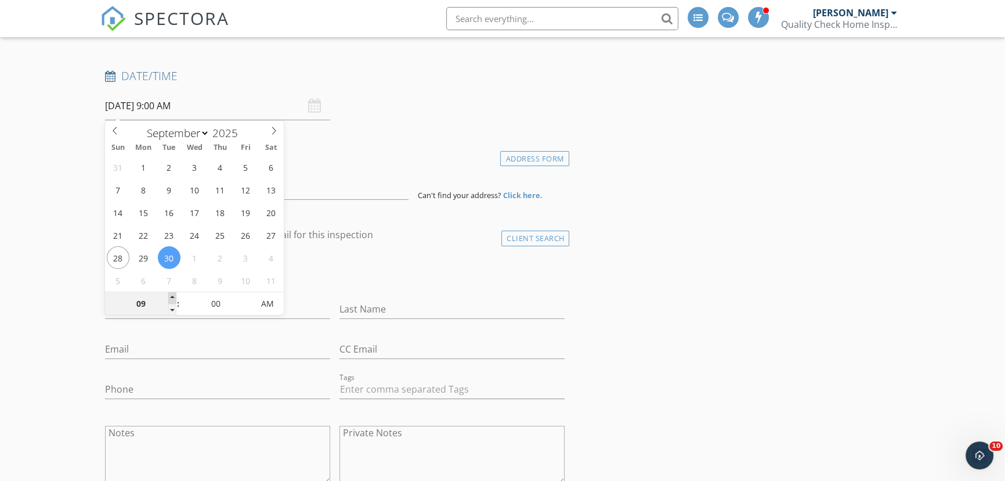
type input "10"
type input "09/30/2025 10:00 AM"
click at [170, 297] on span at bounding box center [172, 298] width 8 height 12
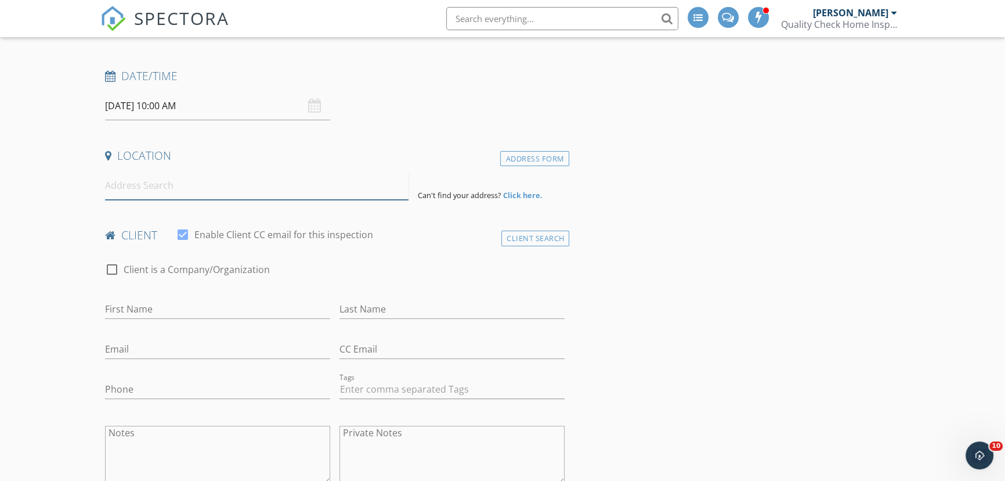
click at [116, 185] on input at bounding box center [257, 185] width 304 height 28
paste input "17 Rush Pond Road"
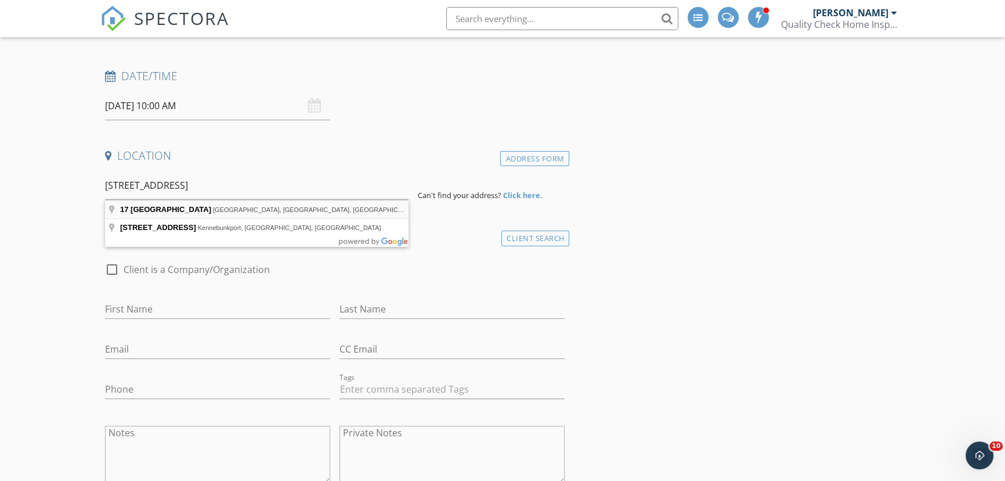
type input "17 Rush Pond Road, Lakeville, MA, USA"
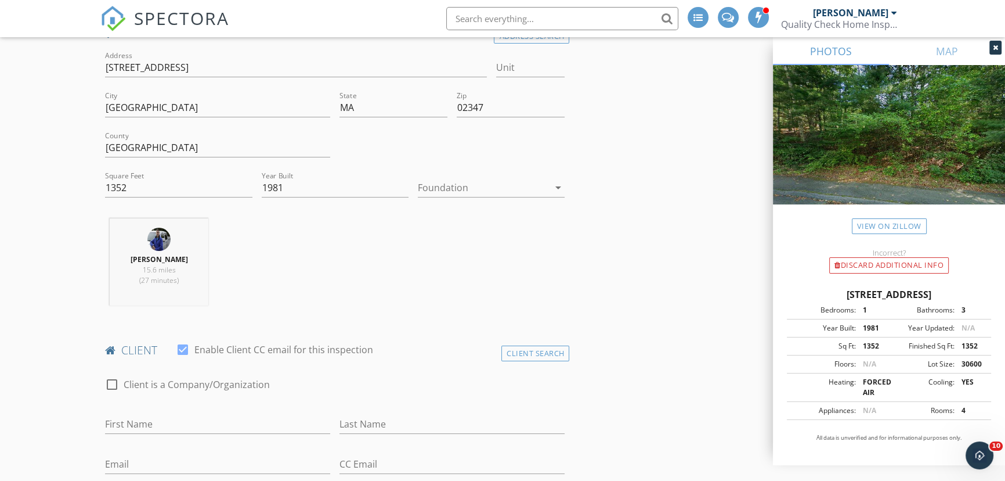
scroll to position [316, 0]
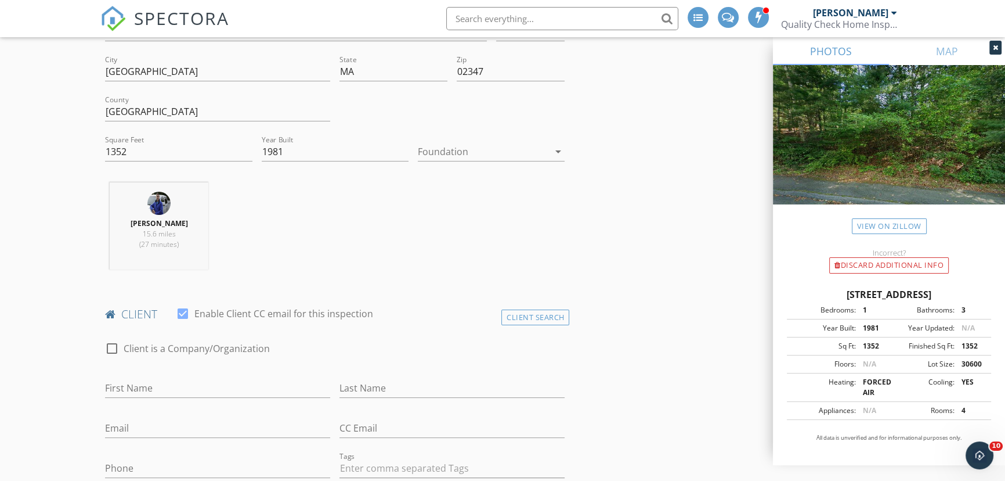
click at [493, 154] on div at bounding box center [483, 151] width 131 height 19
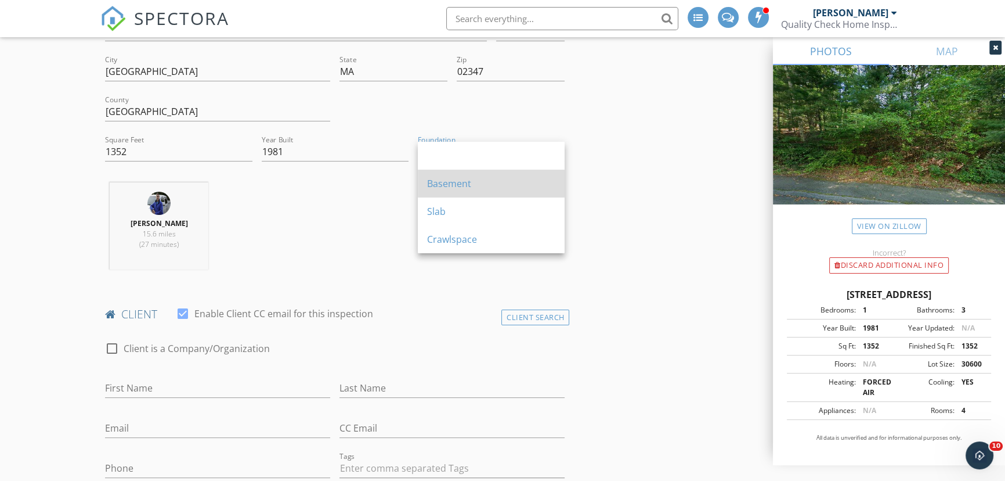
click at [438, 187] on div "Basement" at bounding box center [491, 183] width 128 height 14
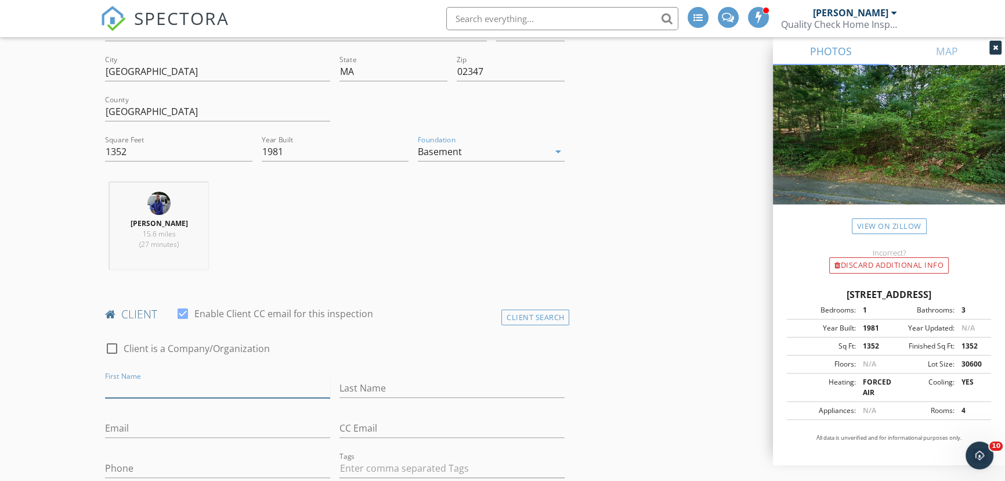
click at [174, 380] on input "First Name" at bounding box center [217, 388] width 225 height 19
type input "Rick"
paste input "Goncalves"
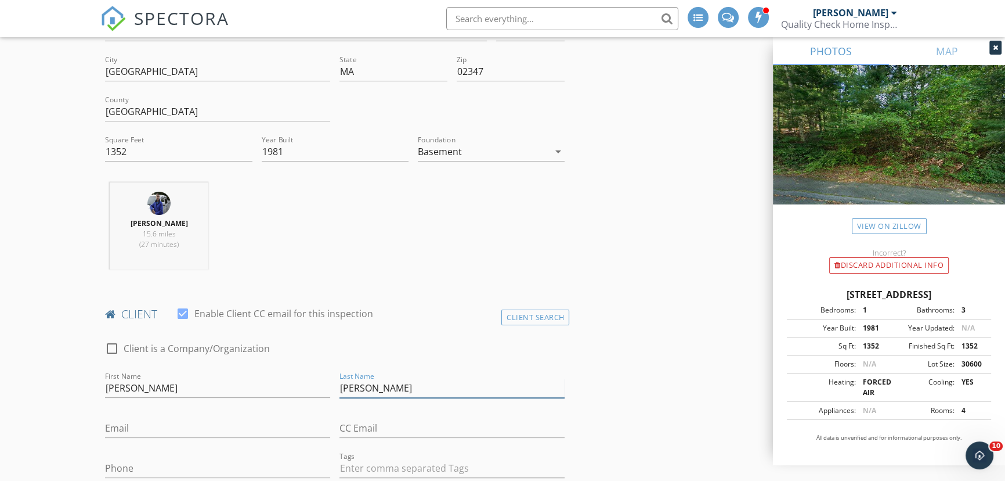
type input "Goncalves"
paste input "rick.goncalves@me.com"
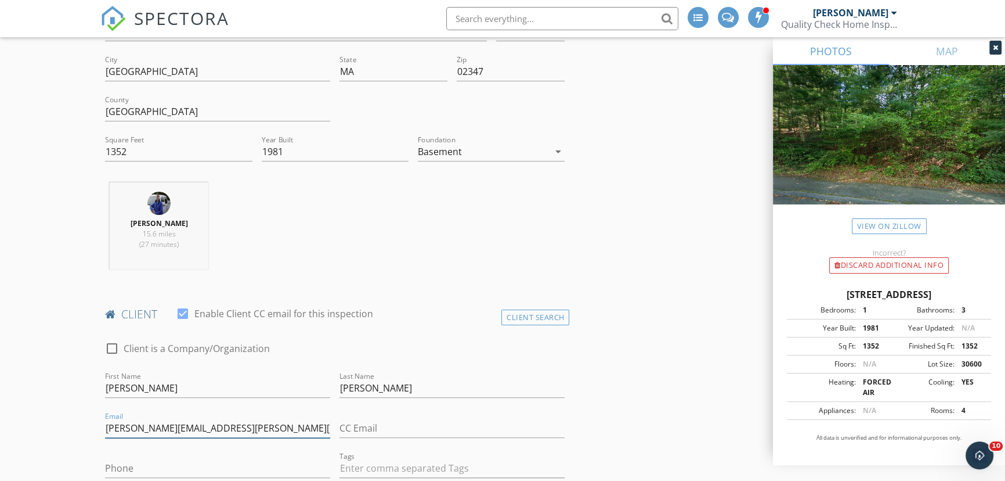
type input "rick.goncalves@me.com"
paste input "508-320-9491"
type input "508-320-9491"
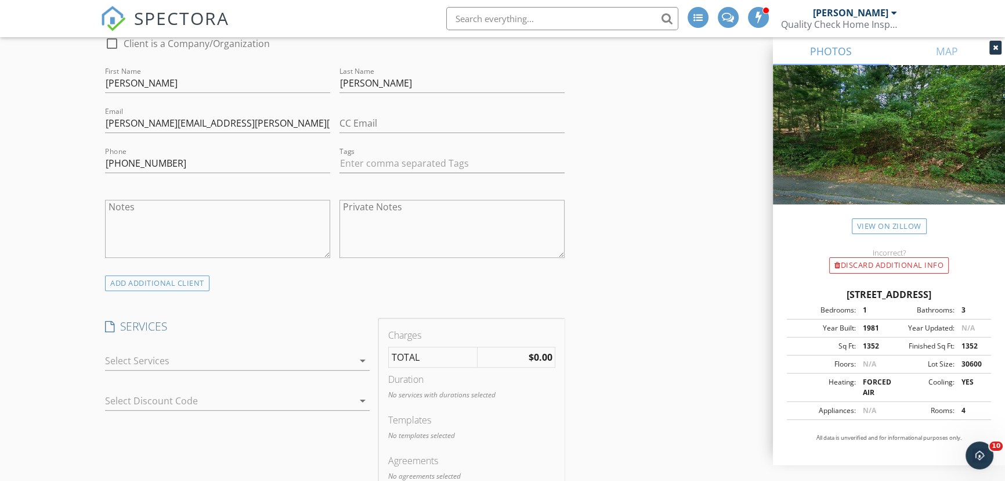
scroll to position [633, 0]
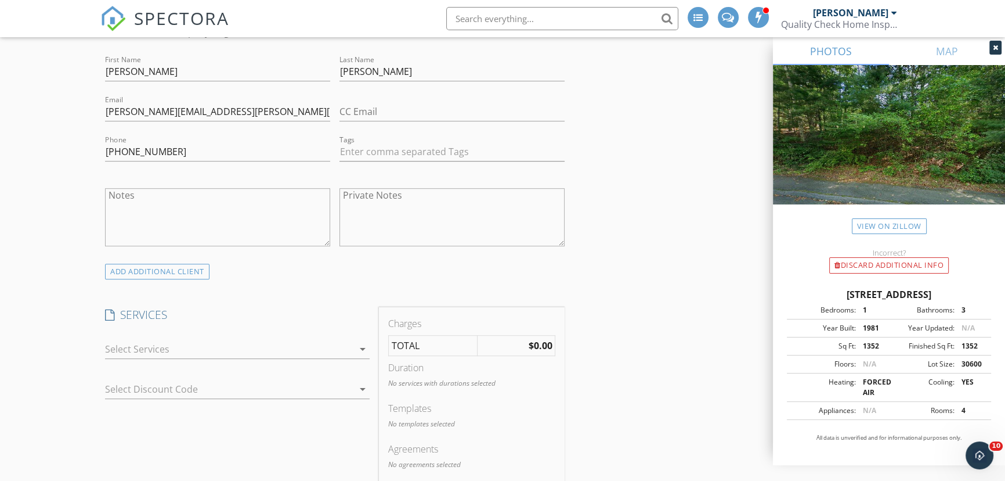
click at [360, 342] on icon "arrow_drop_down" at bounding box center [363, 349] width 14 height 14
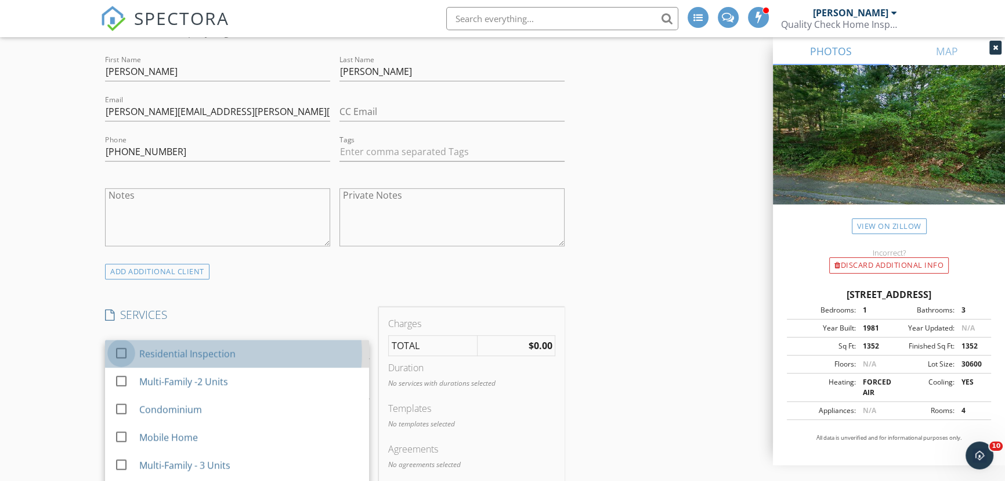
click at [123, 351] on div at bounding box center [121, 353] width 20 height 20
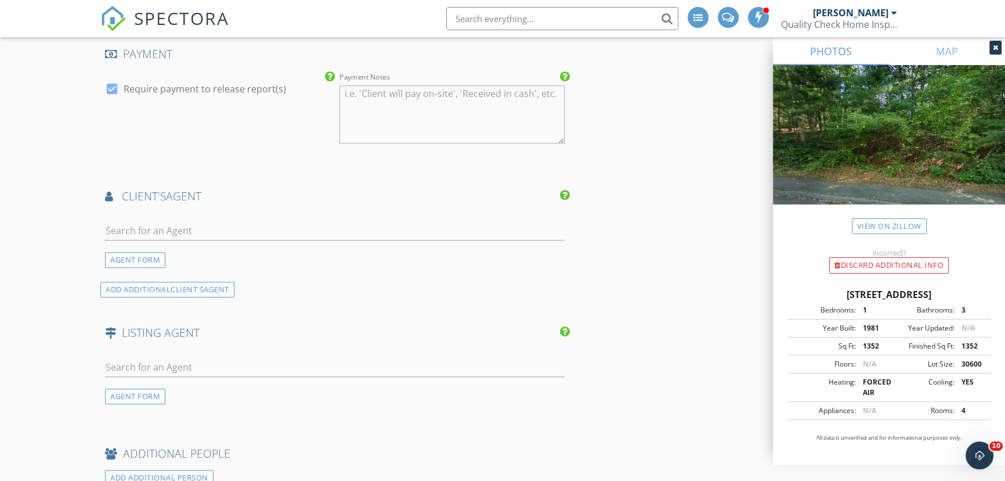
scroll to position [1425, 0]
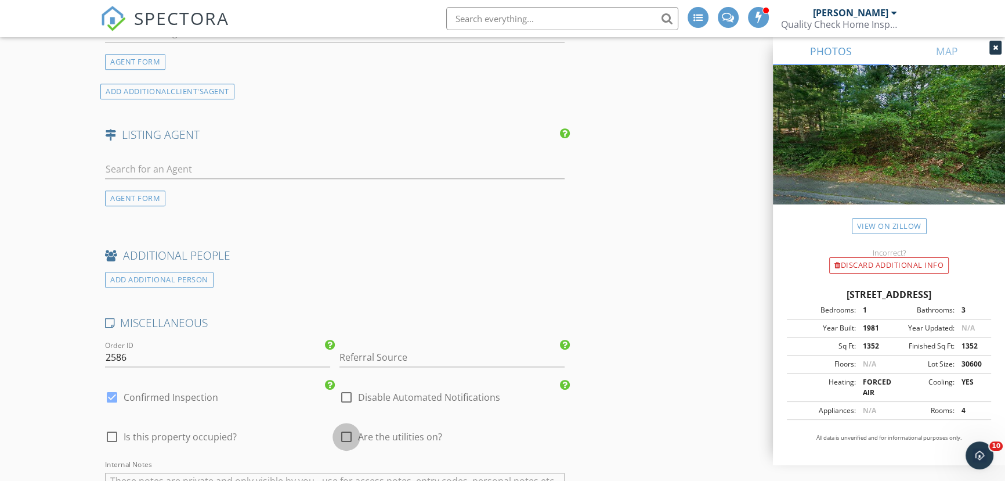
click at [344, 440] on div at bounding box center [347, 437] width 20 height 20
checkbox input "true"
click at [111, 444] on div at bounding box center [112, 437] width 20 height 20
checkbox input "true"
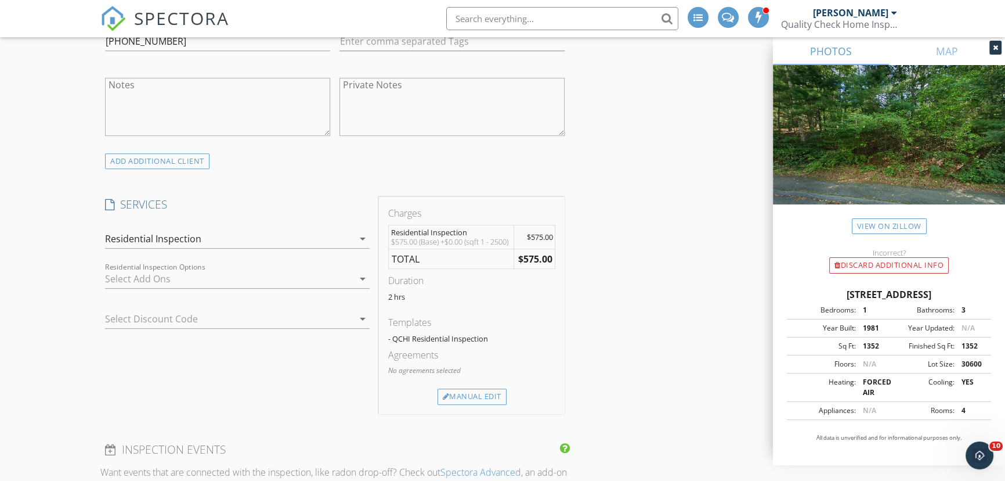
scroll to position [791, 0]
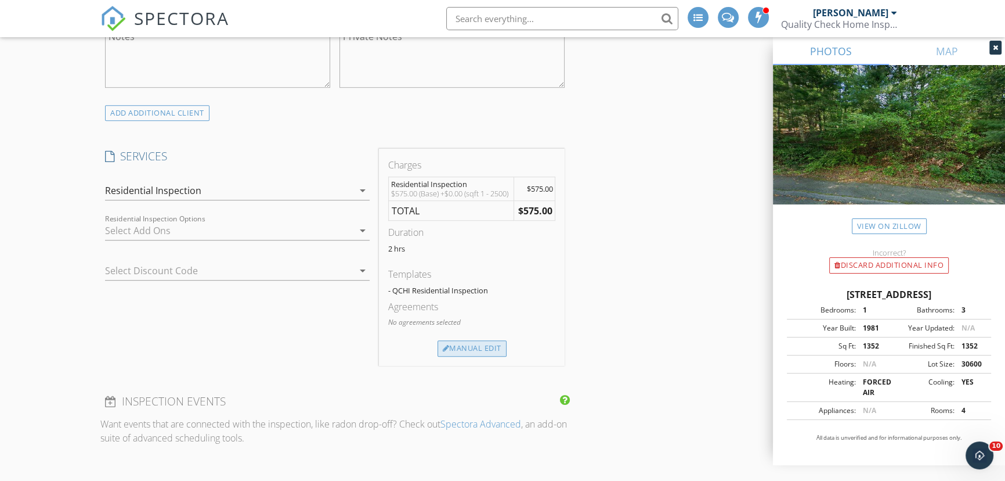
click at [474, 352] on div "Manual Edit" at bounding box center [472, 348] width 69 height 16
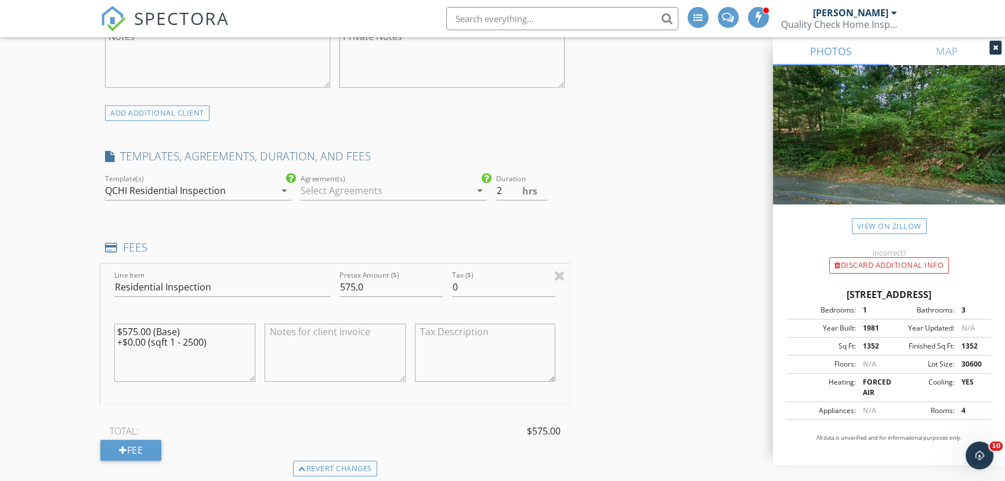
click at [377, 190] on div at bounding box center [386, 190] width 170 height 19
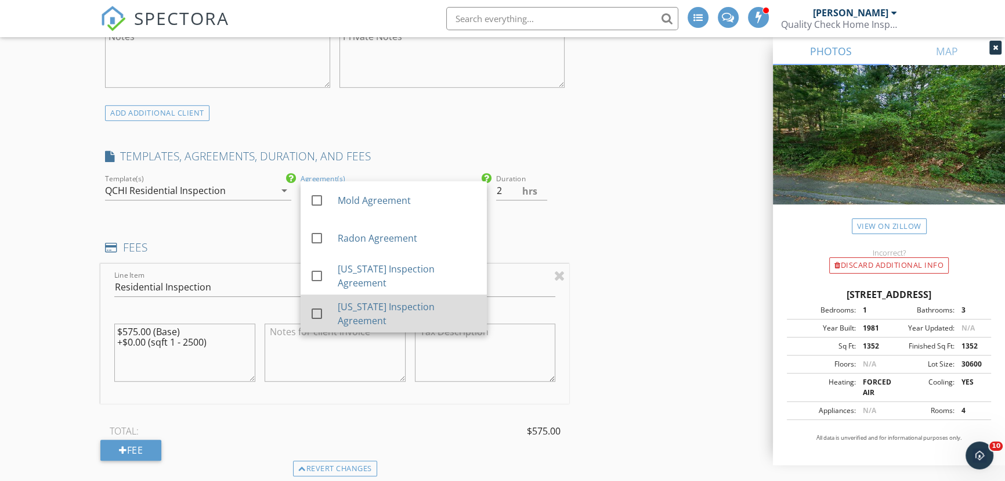
click at [308, 310] on div at bounding box center [317, 314] width 20 height 20
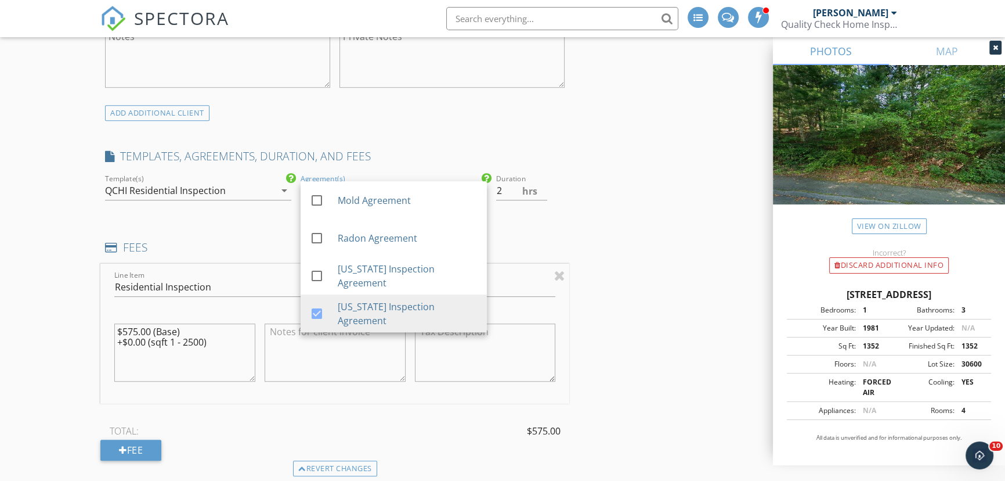
click at [58, 254] on div "New Inspection Click here to use the New Order Form INSPECTOR(S) check_box Tom …" at bounding box center [502, 439] width 1005 height 2324
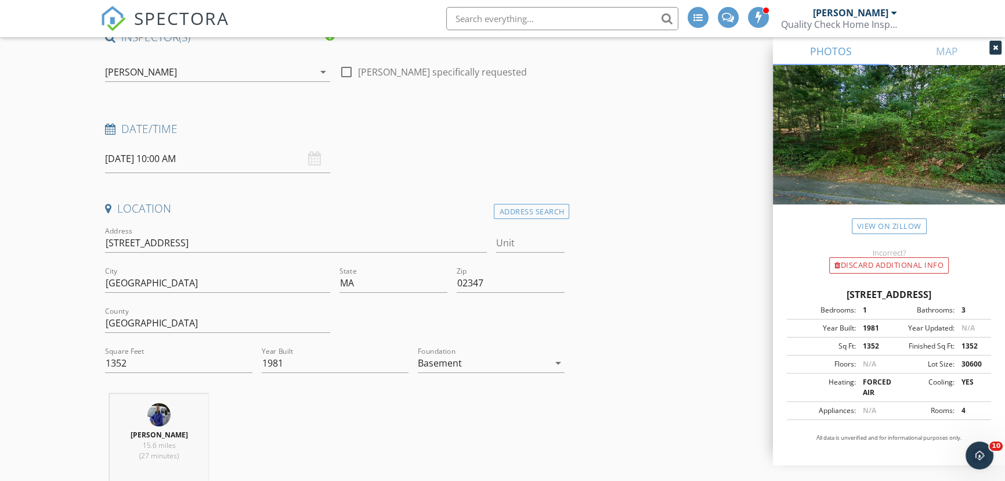
scroll to position [0, 0]
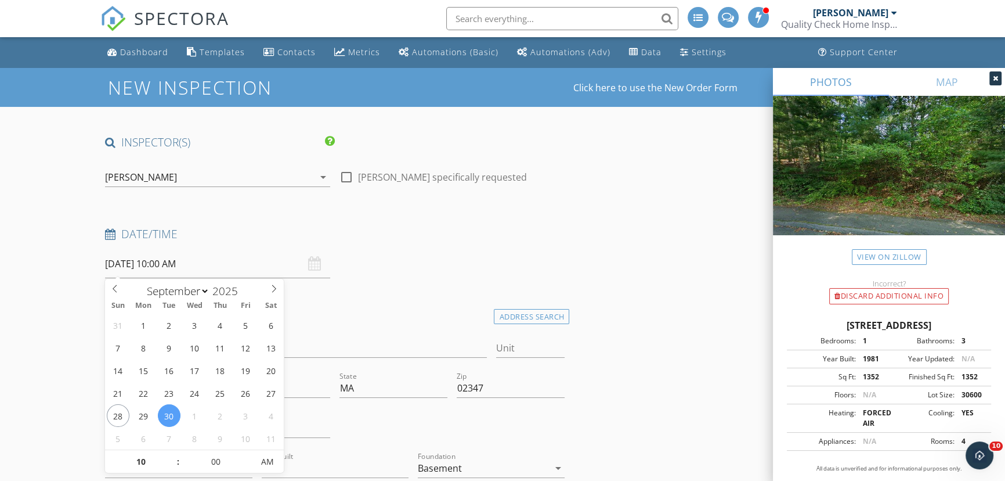
click at [133, 260] on input "09/30/2025 10:00 AM" at bounding box center [217, 264] width 225 height 28
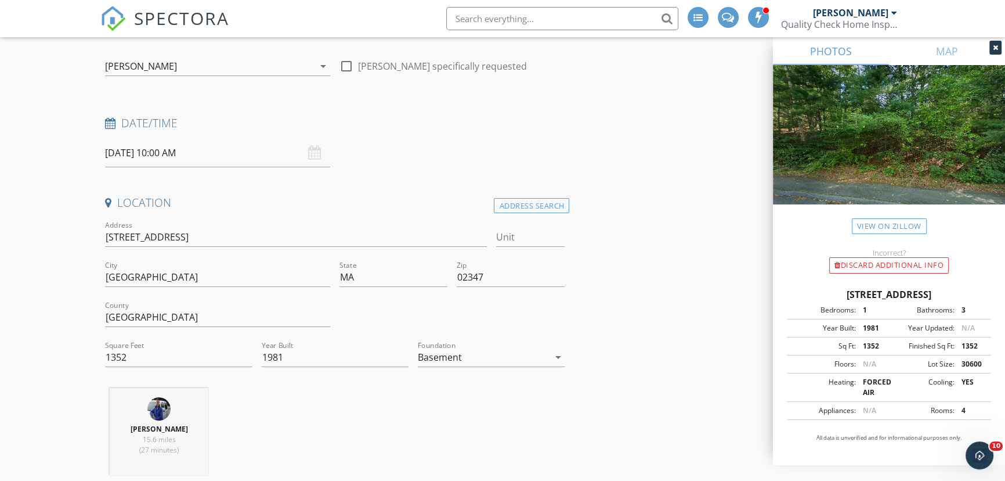
scroll to position [105, 0]
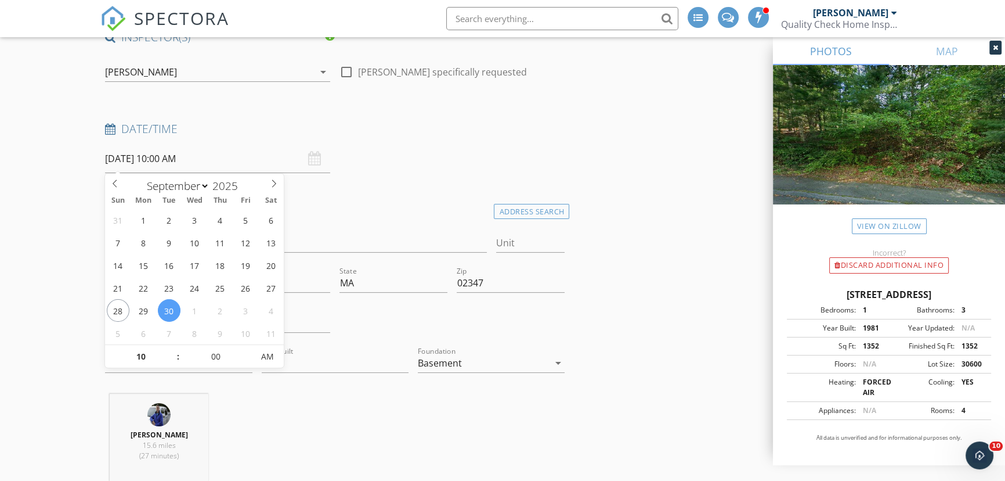
click at [120, 157] on input "09/30/2025 10:00 AM" at bounding box center [217, 159] width 225 height 28
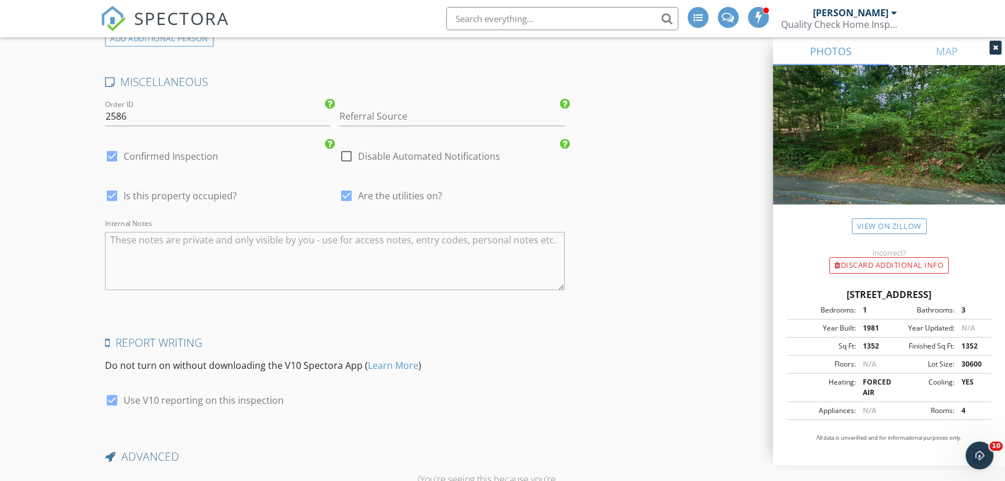
scroll to position [1920, 0]
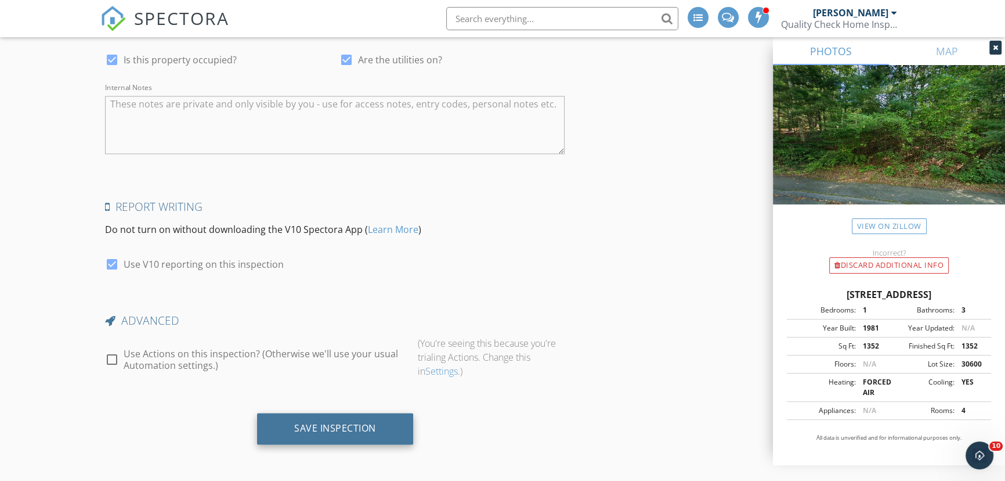
click at [349, 430] on div "Save Inspection" at bounding box center [335, 428] width 82 height 12
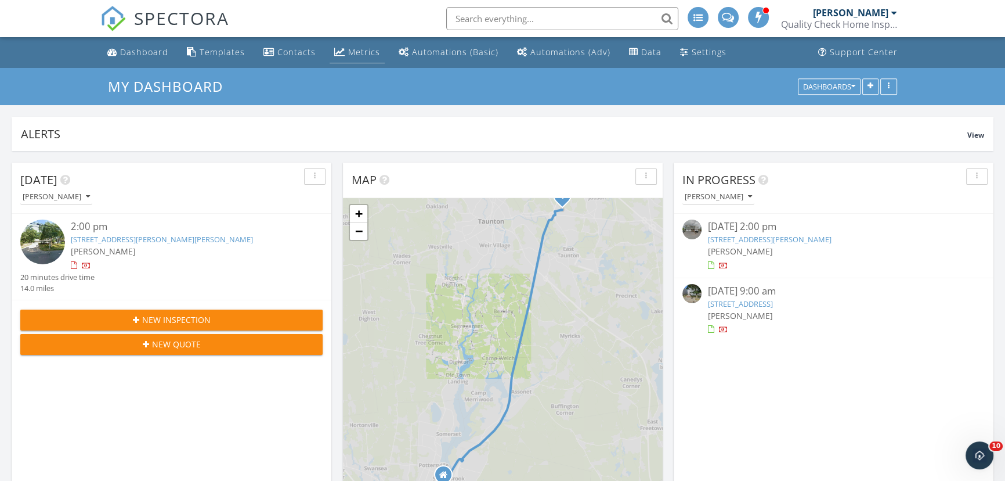
click at [348, 55] on div "Metrics" at bounding box center [364, 51] width 32 height 11
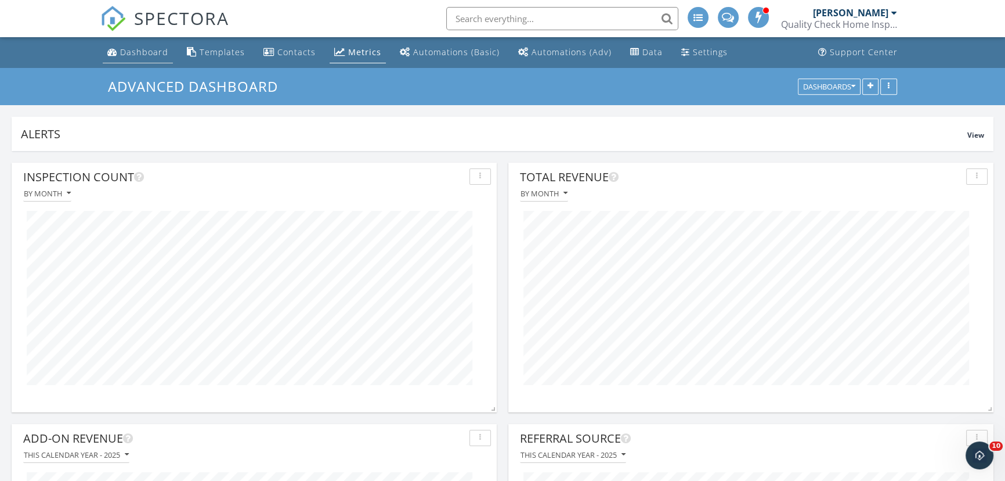
click at [147, 55] on div "Dashboard" at bounding box center [144, 51] width 48 height 11
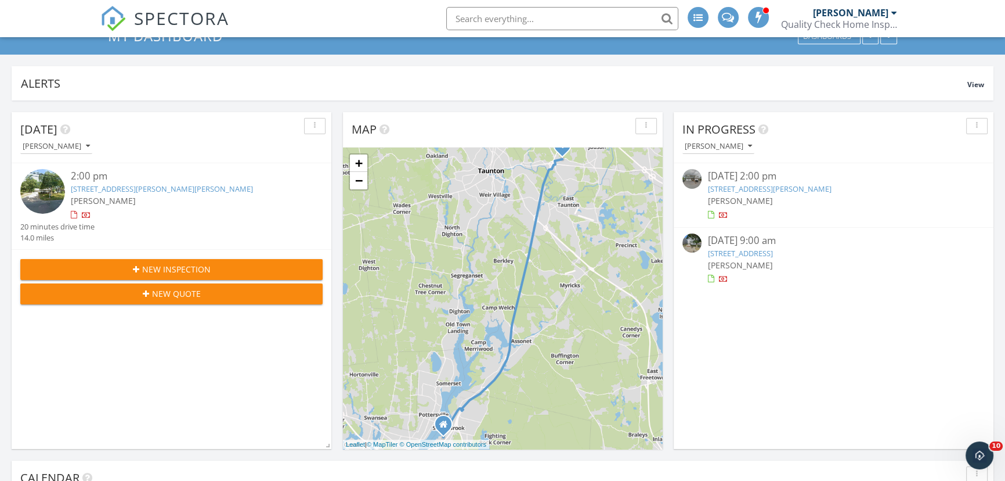
scroll to position [52, 0]
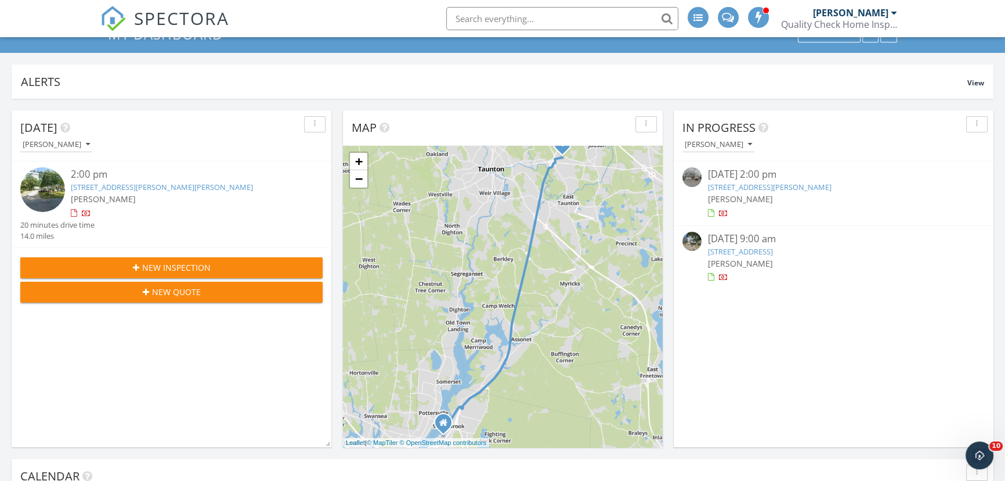
click at [752, 186] on link "[STREET_ADDRESS][PERSON_NAME]" at bounding box center [770, 187] width 124 height 10
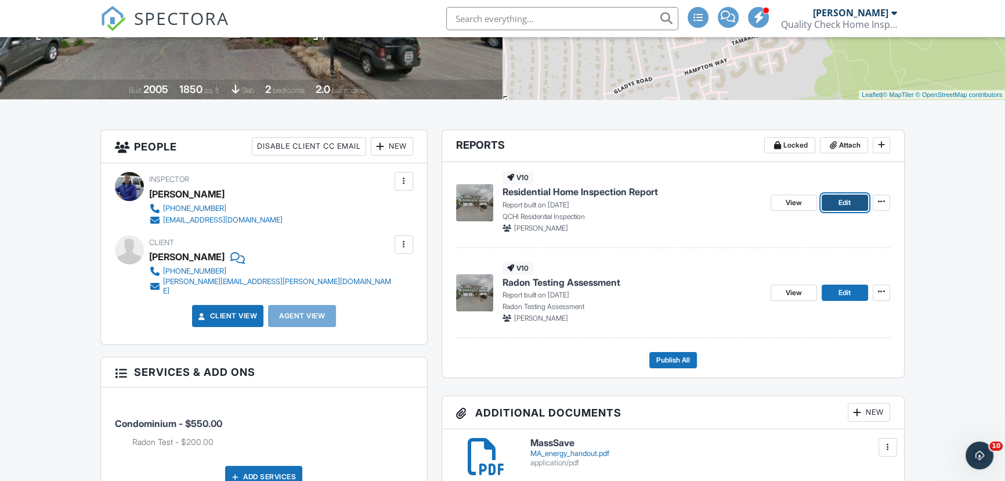
click at [835, 201] on link "Edit" at bounding box center [845, 202] width 46 height 16
